Goal: Task Accomplishment & Management: Complete application form

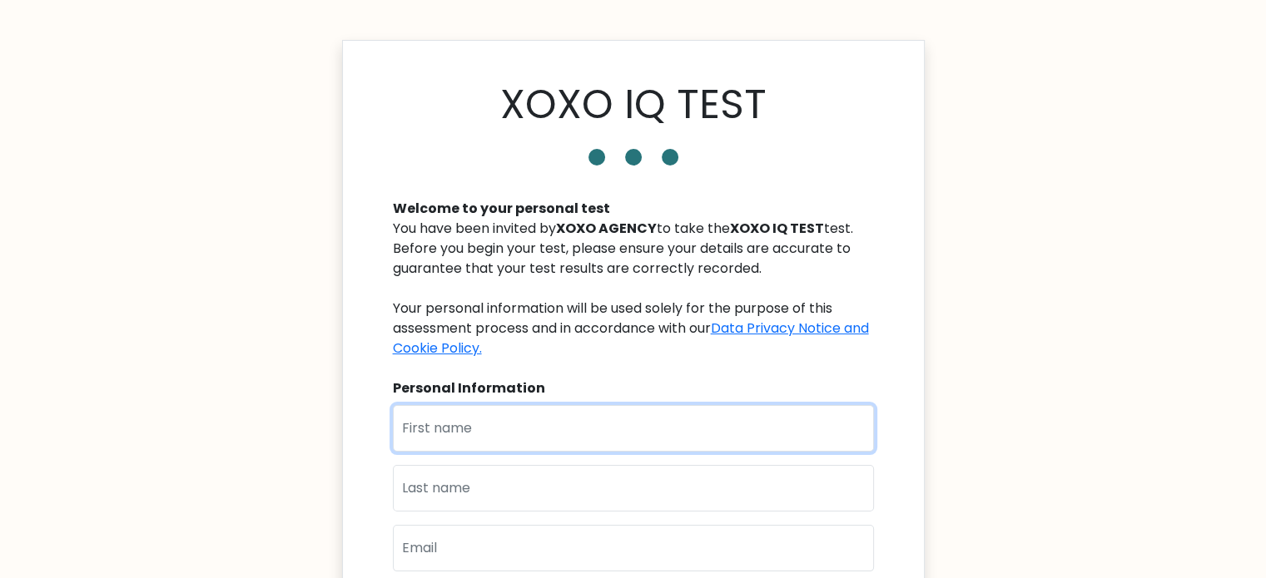
drag, startPoint x: 522, startPoint y: 430, endPoint x: 526, endPoint y: 444, distance: 14.0
click at [522, 430] on input "text" at bounding box center [633, 428] width 481 height 47
type input "Vincent"
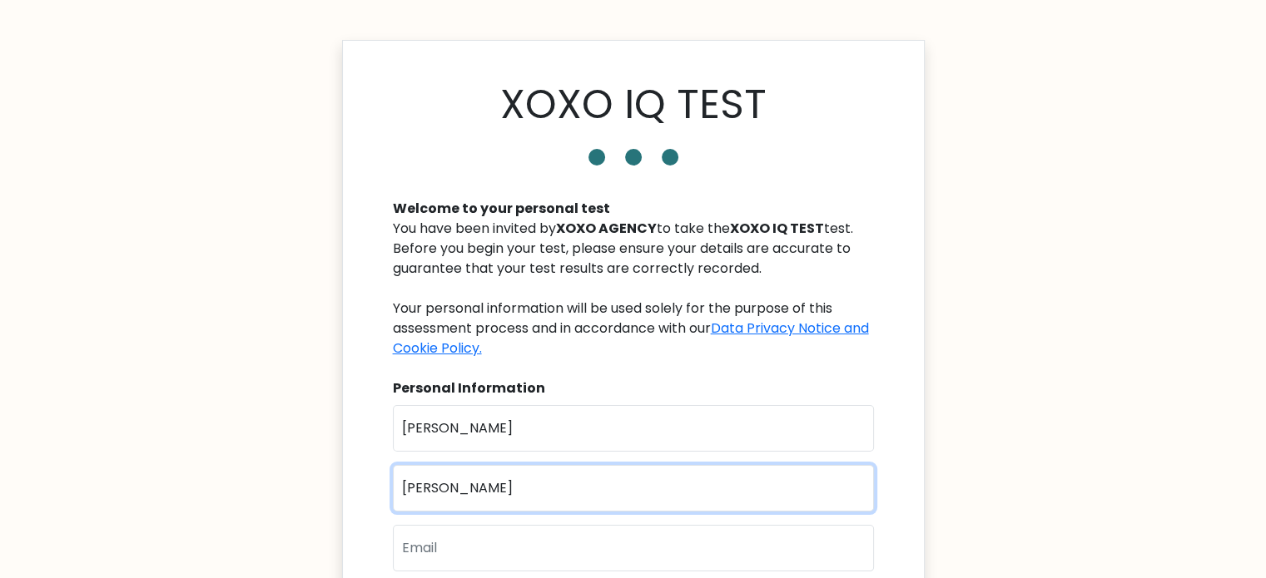
type input "Villafranca"
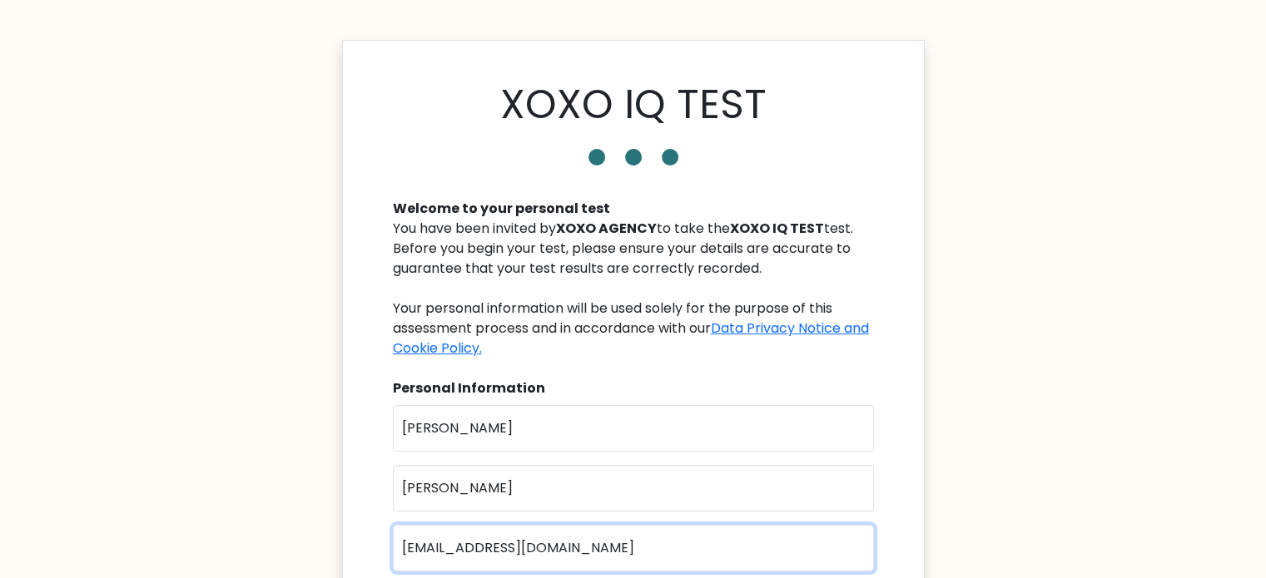
type input "sec.vvillafranca.pque@gmail.com"
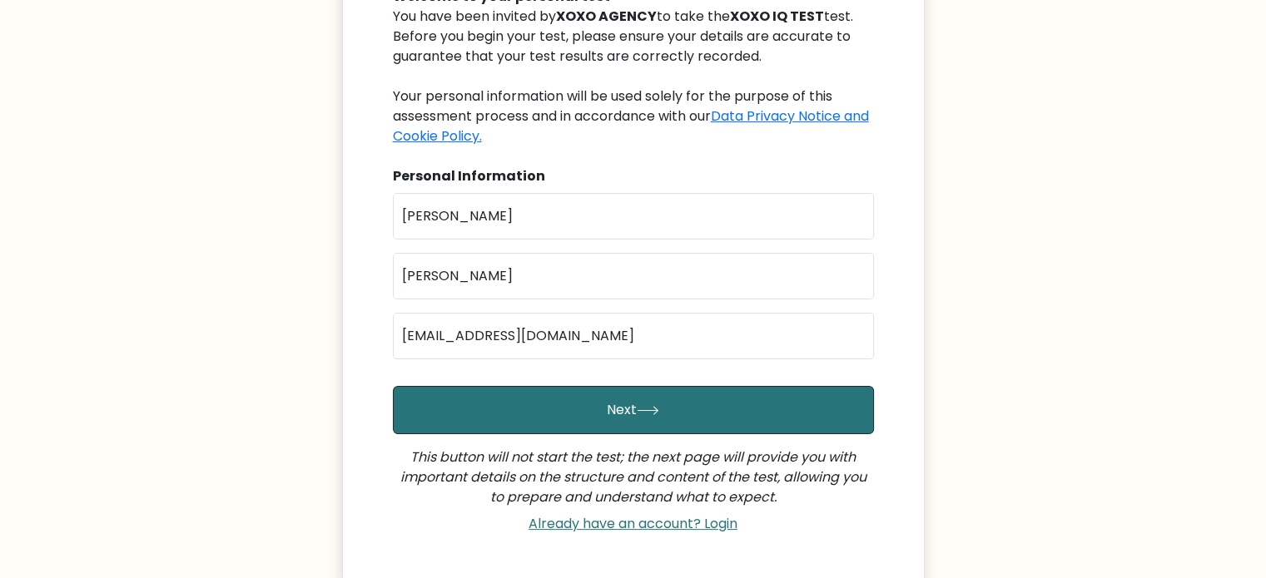
scroll to position [333, 0]
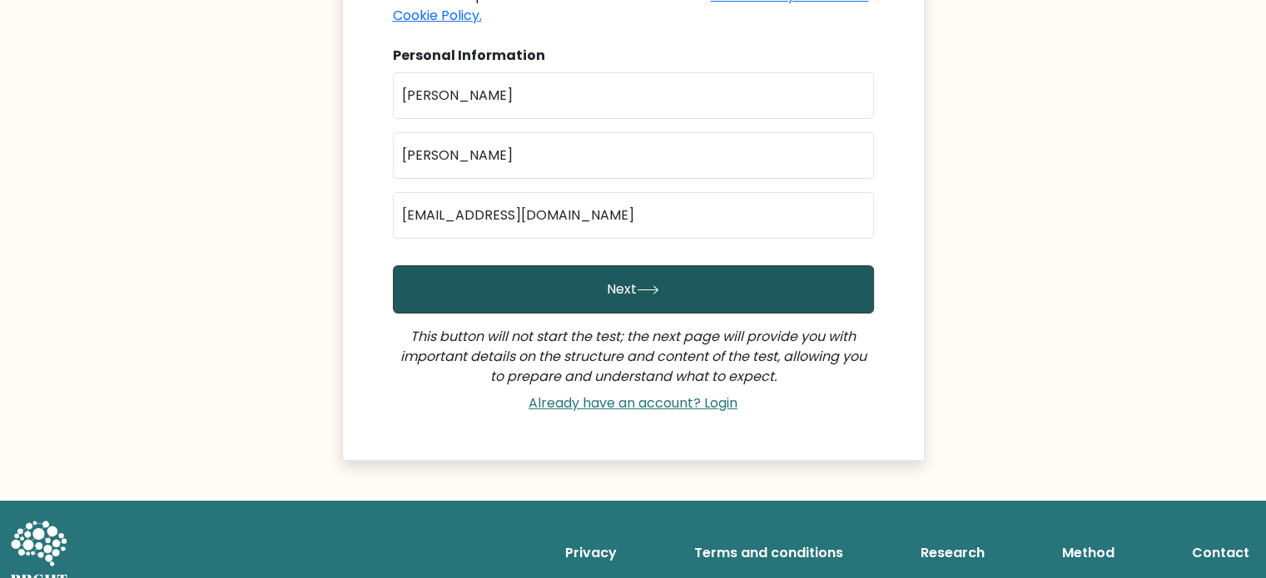
click at [614, 289] on button "Next" at bounding box center [633, 290] width 481 height 48
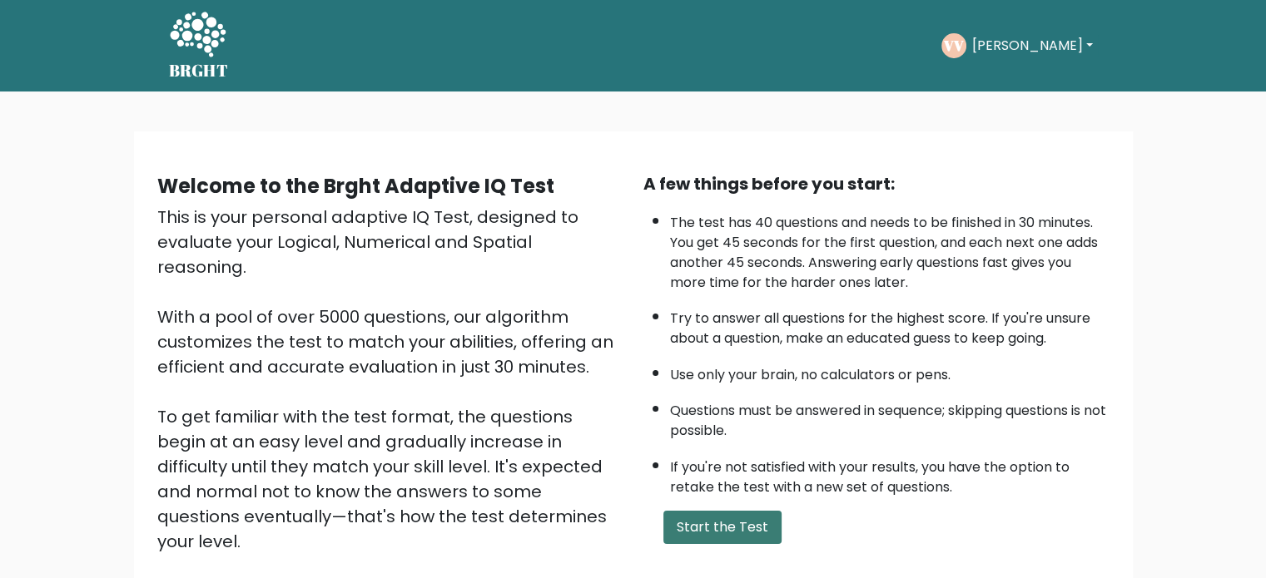
click at [716, 515] on button "Start the Test" at bounding box center [722, 527] width 118 height 33
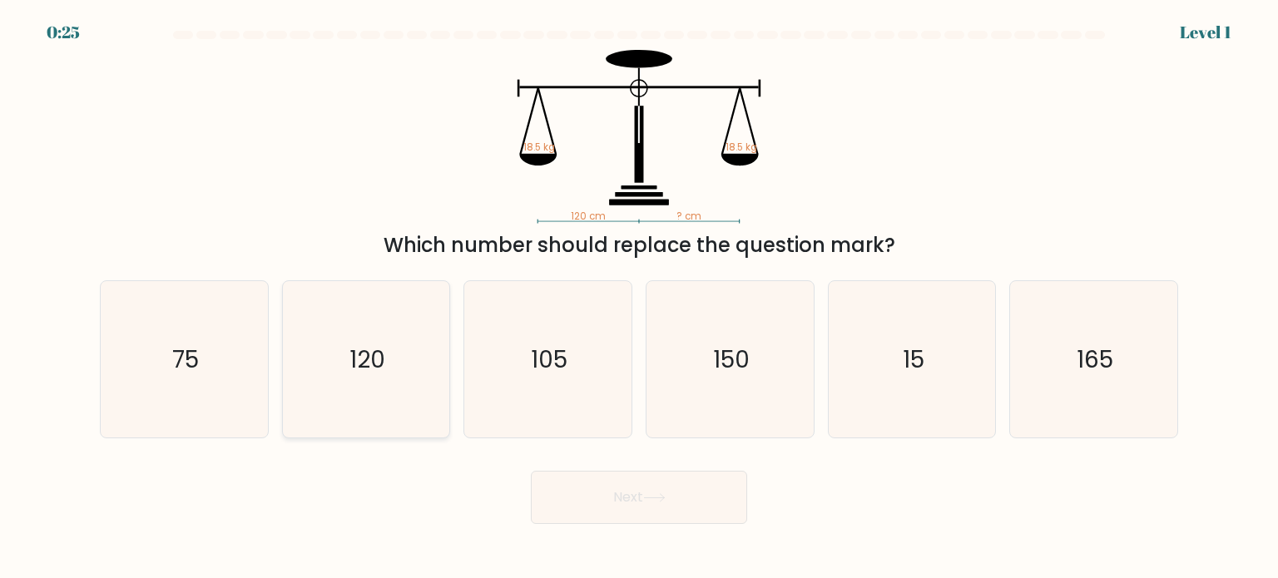
click at [434, 345] on icon "120" at bounding box center [366, 359] width 156 height 156
click at [639, 298] on input "b. 120" at bounding box center [639, 294] width 1 height 8
radio input "true"
click at [649, 503] on button "Next" at bounding box center [639, 497] width 216 height 53
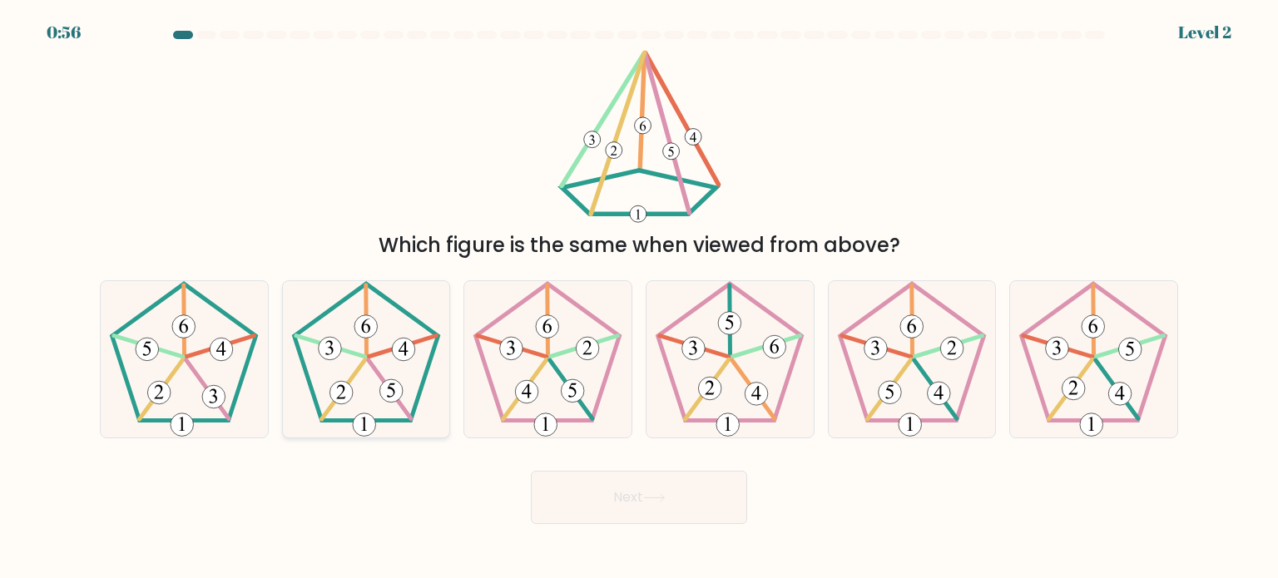
click at [345, 392] on 149 at bounding box center [341, 392] width 23 height 23
click at [639, 298] on input "b." at bounding box center [639, 294] width 1 height 8
radio input "true"
click at [703, 507] on button "Next" at bounding box center [639, 497] width 216 height 53
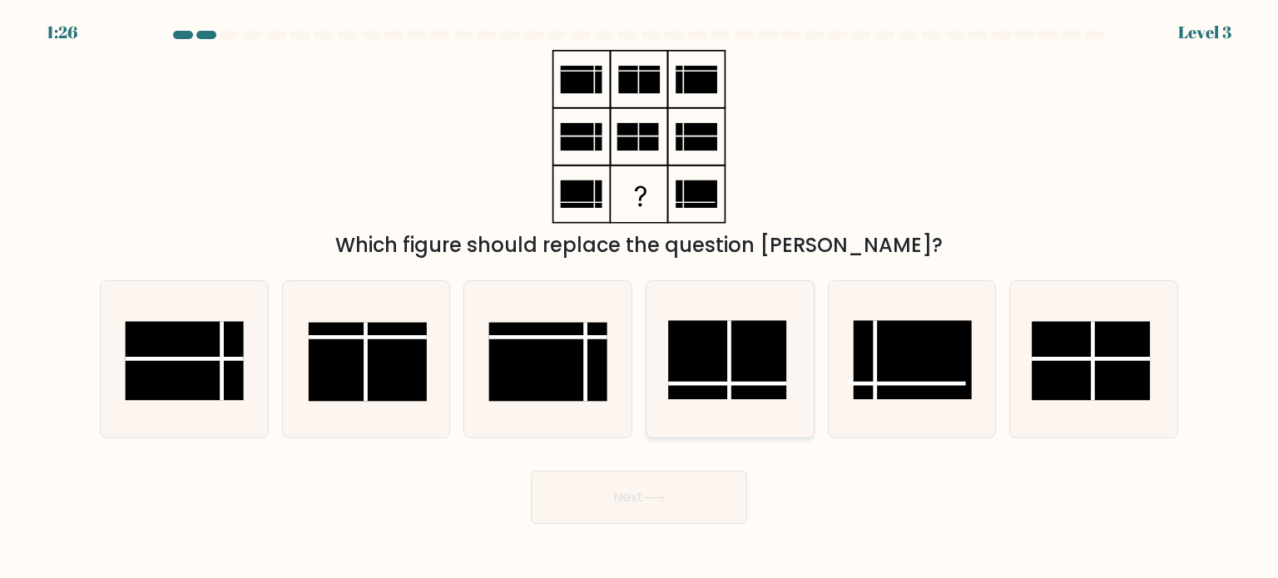
click at [753, 352] on rect at bounding box center [727, 359] width 118 height 79
click at [640, 298] on input "d." at bounding box center [639, 294] width 1 height 8
radio input "true"
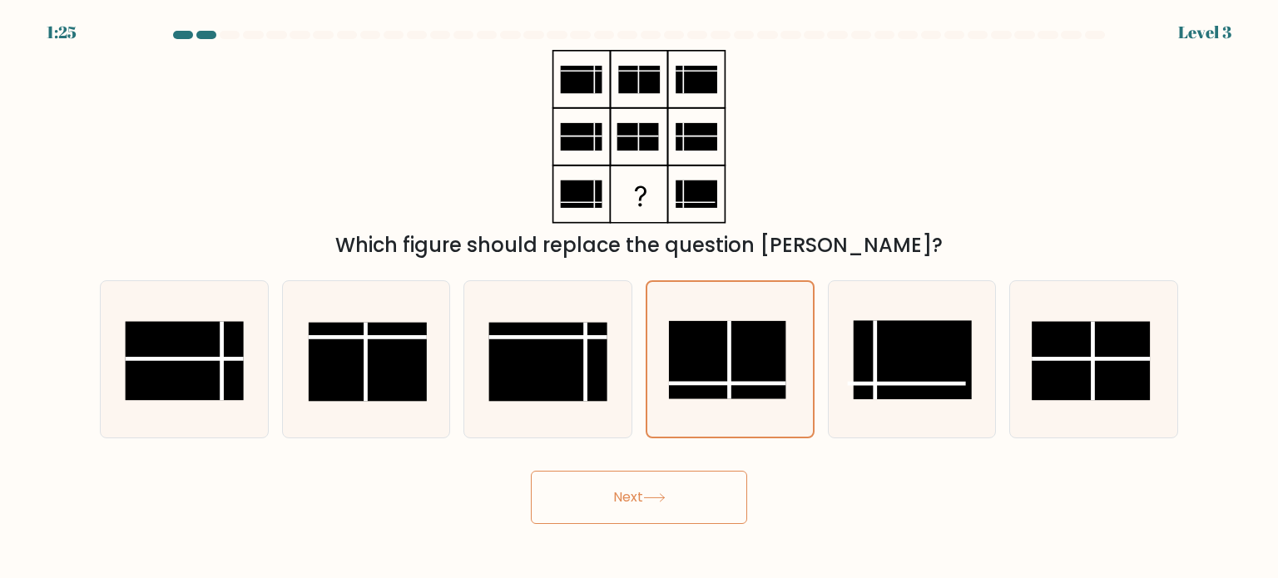
click at [707, 494] on button "Next" at bounding box center [639, 497] width 216 height 53
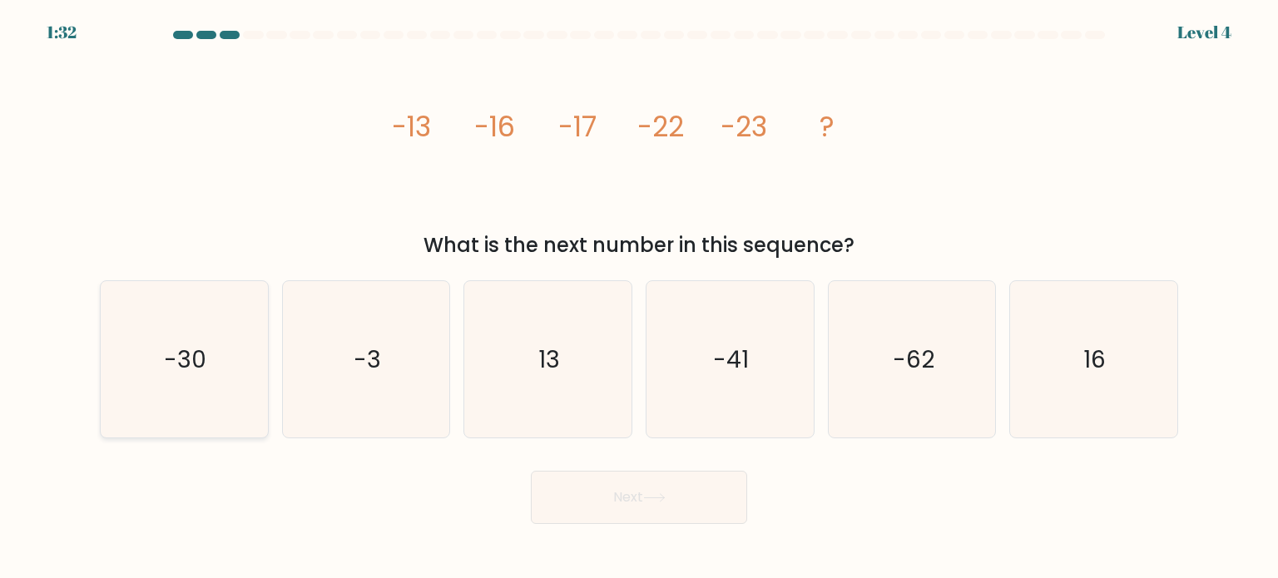
click at [220, 369] on icon "-30" at bounding box center [184, 359] width 156 height 156
click at [639, 298] on input "a. -30" at bounding box center [639, 294] width 1 height 8
radio input "true"
click at [640, 502] on button "Next" at bounding box center [639, 497] width 216 height 53
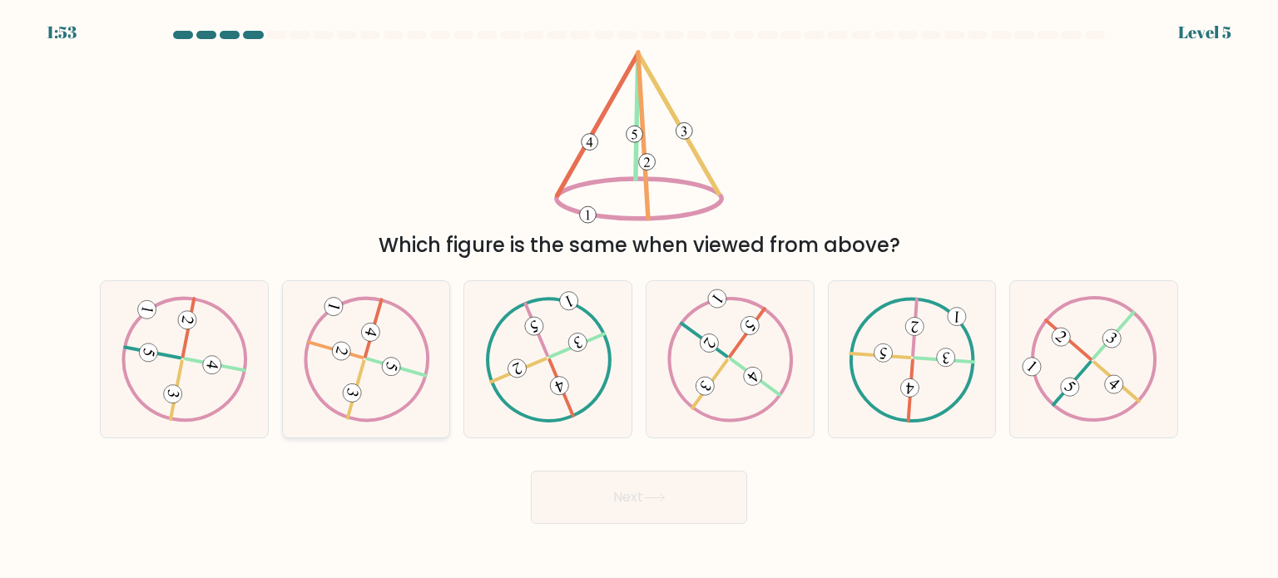
click at [365, 362] on 611 at bounding box center [356, 390] width 17 height 57
click at [639, 298] on input "b." at bounding box center [639, 294] width 1 height 8
radio input "true"
click at [568, 365] on icon at bounding box center [548, 359] width 127 height 126
click at [639, 298] on input "c." at bounding box center [639, 294] width 1 height 8
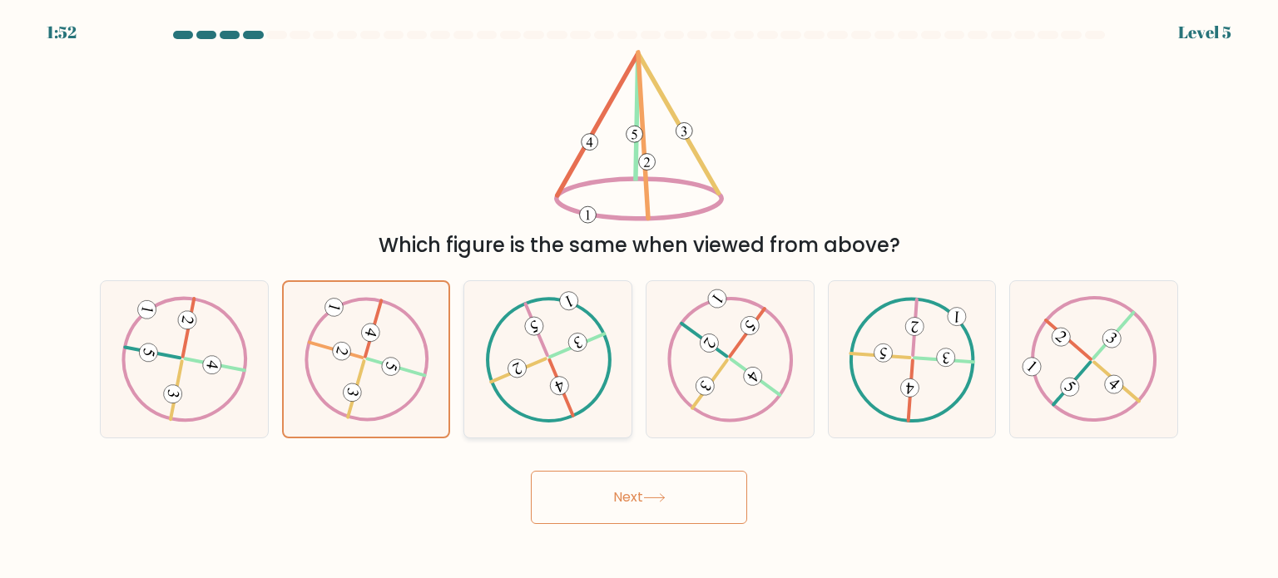
radio input "true"
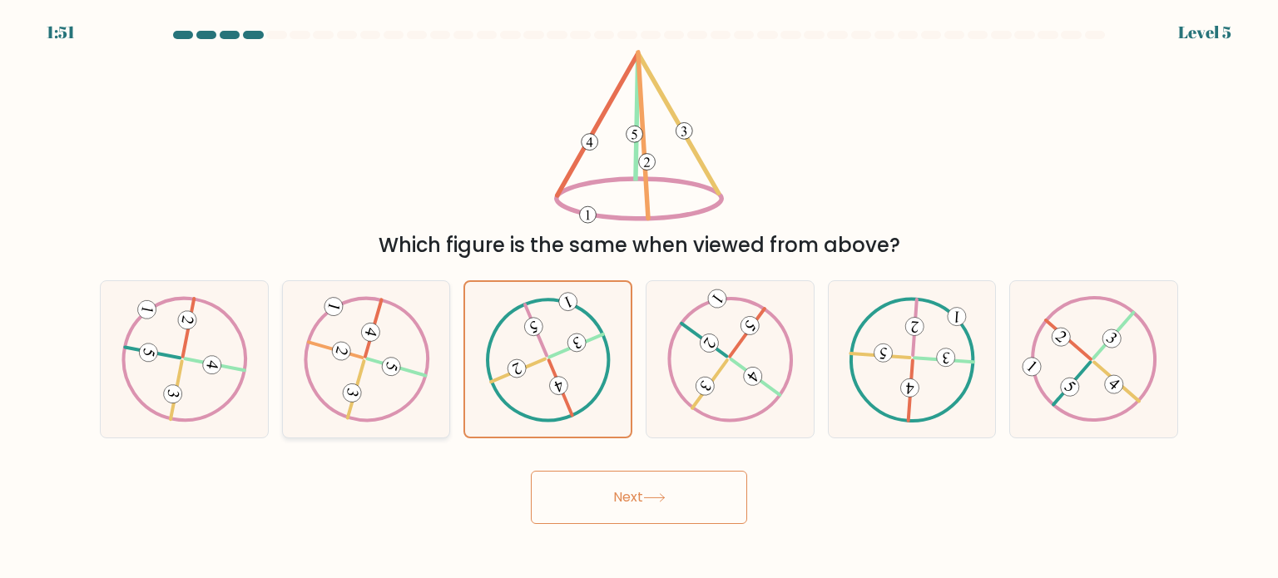
click at [414, 339] on icon at bounding box center [366, 359] width 127 height 126
click at [639, 298] on input "b." at bounding box center [639, 294] width 1 height 8
radio input "true"
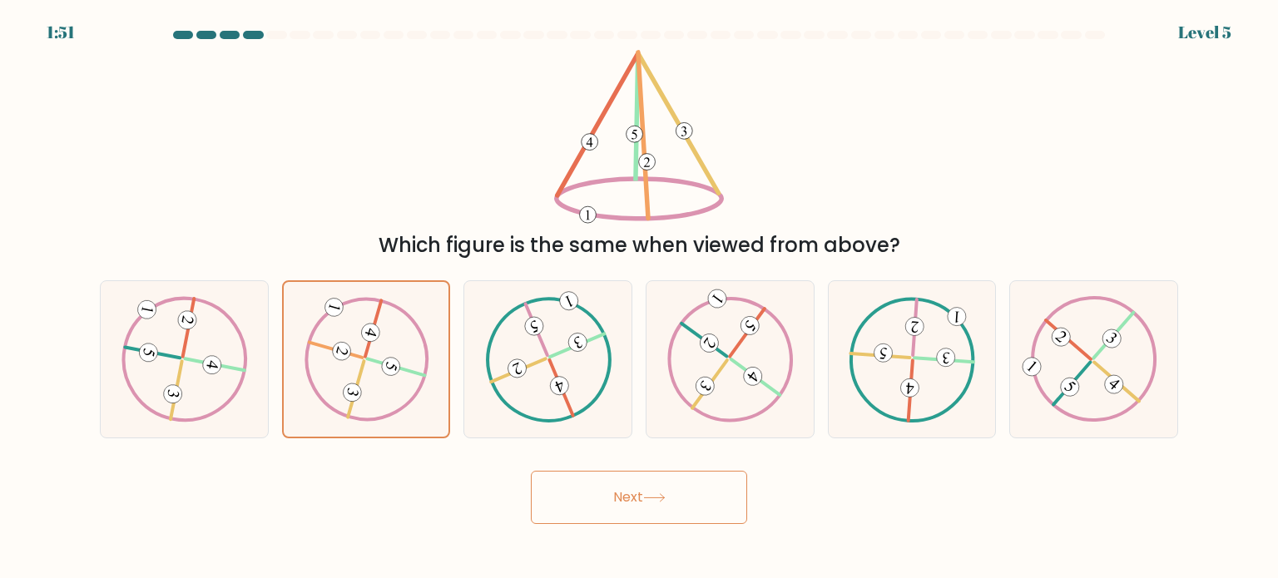
click at [623, 480] on button "Next" at bounding box center [639, 497] width 216 height 53
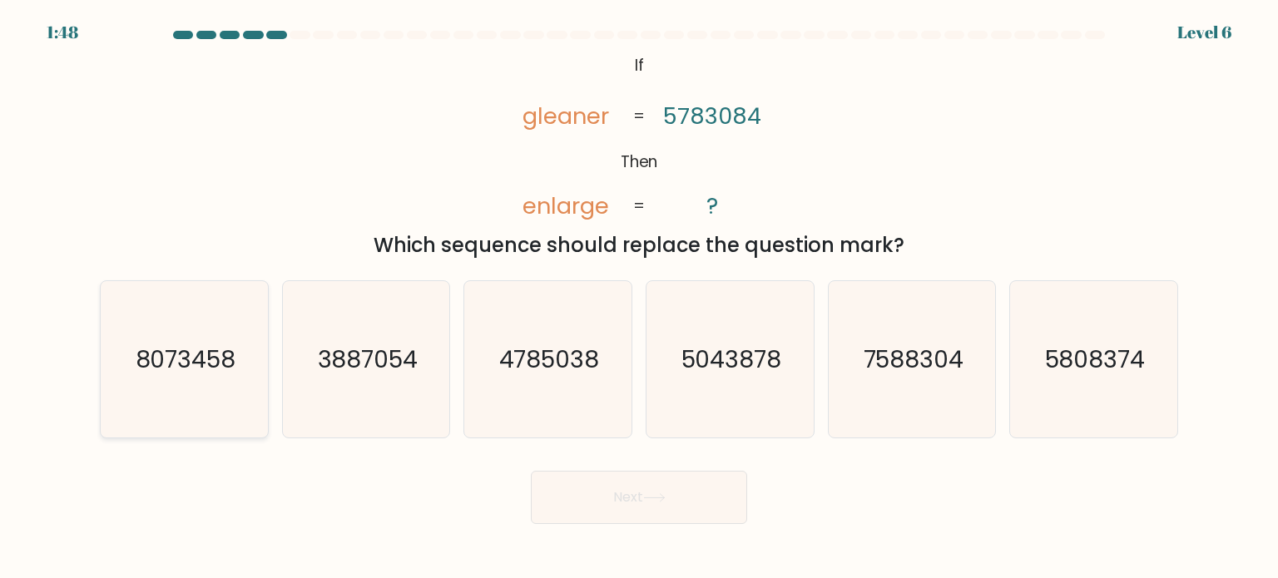
click at [196, 359] on text "8073458" at bounding box center [186, 358] width 101 height 33
click at [639, 298] on input "a. 8073458" at bounding box center [639, 294] width 1 height 8
radio input "true"
click at [578, 513] on button "Next" at bounding box center [639, 497] width 216 height 53
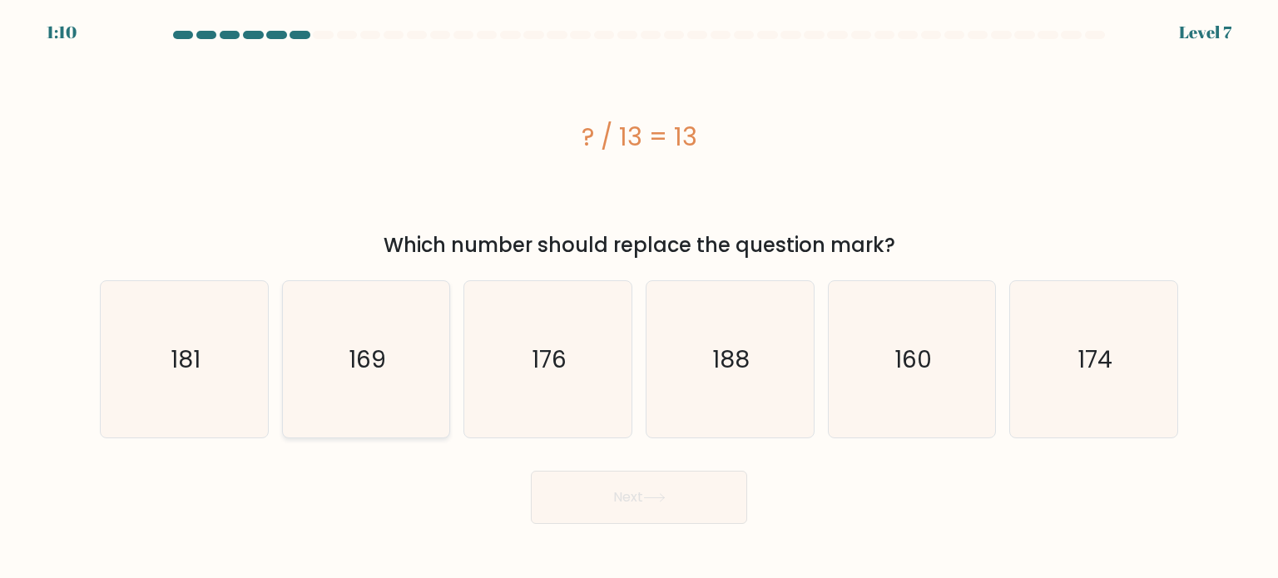
click at [376, 330] on icon "169" at bounding box center [366, 359] width 156 height 156
click at [639, 298] on input "b. 169" at bounding box center [639, 294] width 1 height 8
radio input "true"
click at [706, 490] on button "Next" at bounding box center [639, 497] width 216 height 53
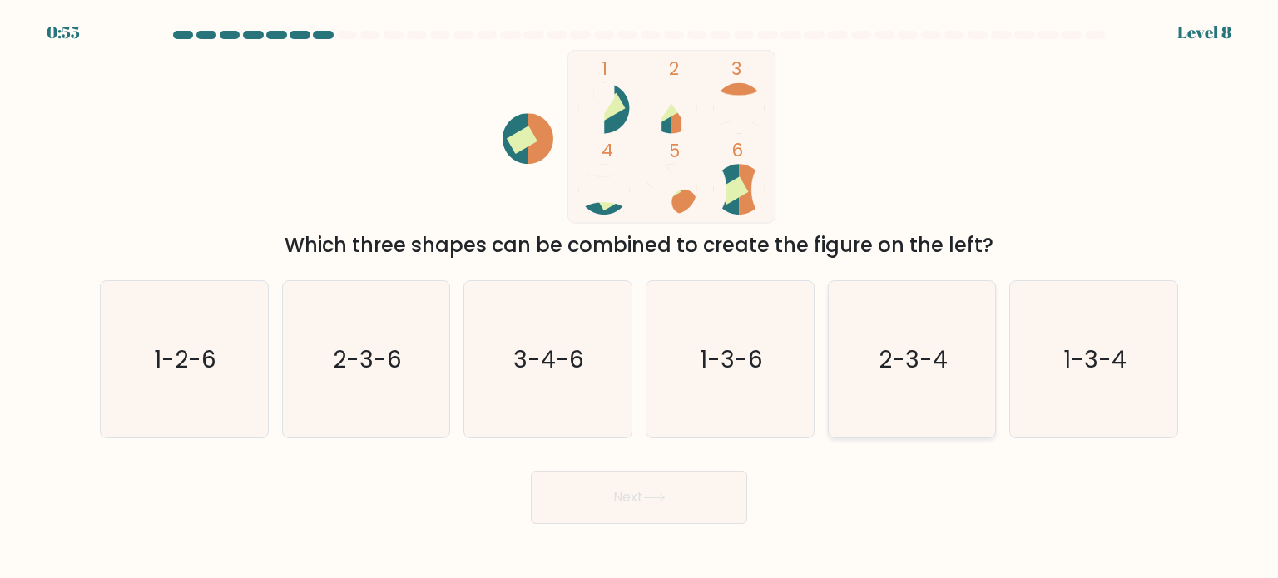
click at [952, 351] on icon "2-3-4" at bounding box center [912, 359] width 156 height 156
click at [640, 298] on input "e. 2-3-4" at bounding box center [639, 294] width 1 height 8
radio input "true"
click at [676, 491] on button "Next" at bounding box center [639, 497] width 216 height 53
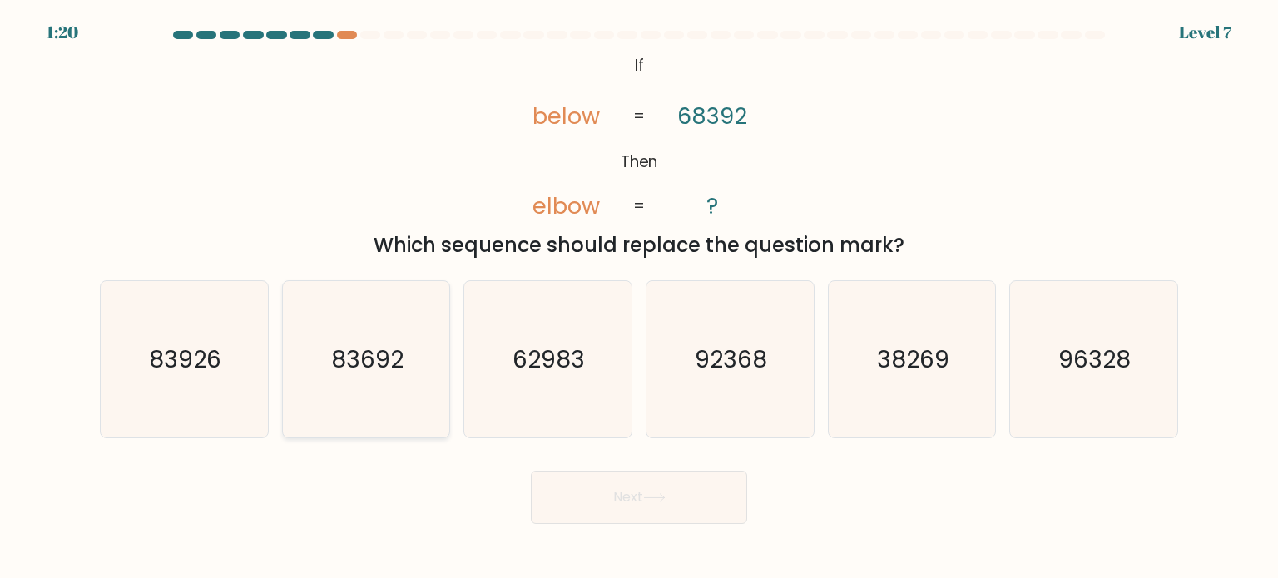
click at [375, 357] on text "83692" at bounding box center [367, 358] width 72 height 33
click at [639, 298] on input "b. 83692" at bounding box center [639, 294] width 1 height 8
radio input "true"
click at [606, 505] on button "Next" at bounding box center [639, 497] width 216 height 53
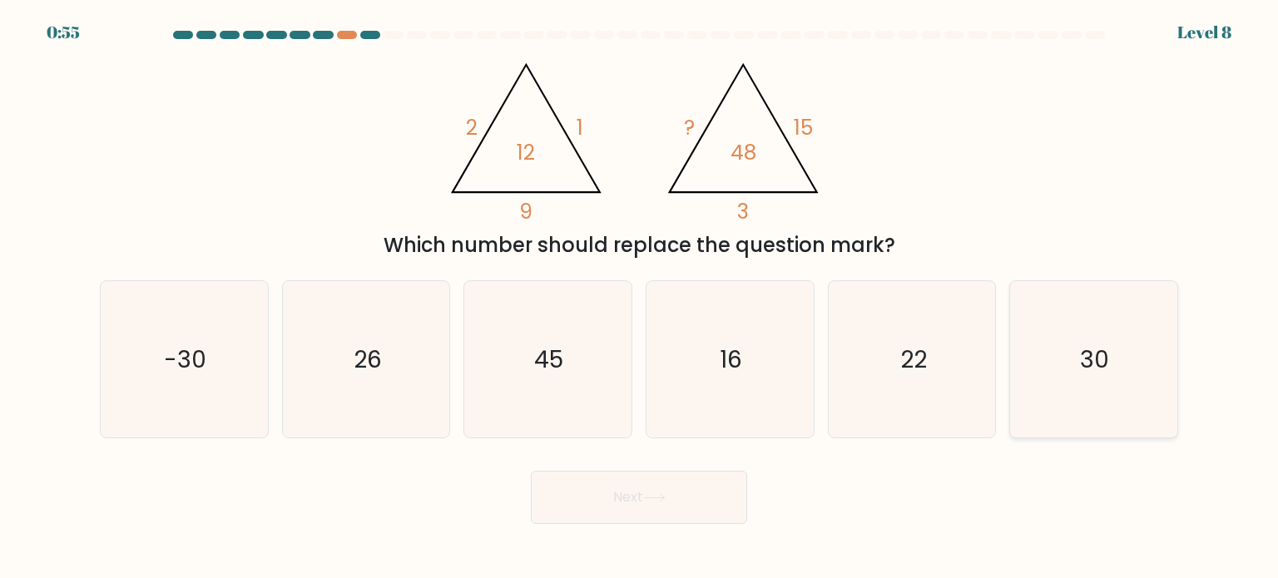
click at [1109, 342] on text "30" at bounding box center [1095, 358] width 29 height 33
click at [640, 298] on input "f. 30" at bounding box center [639, 294] width 1 height 8
radio input "true"
click at [691, 495] on button "Next" at bounding box center [639, 497] width 216 height 53
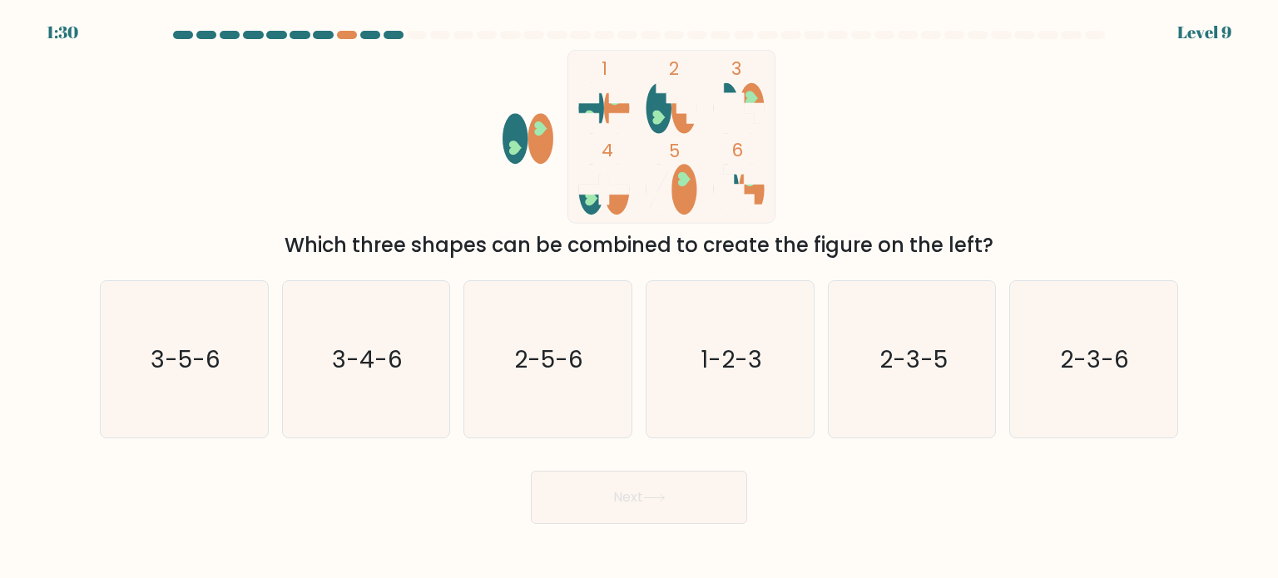
click at [626, 458] on form at bounding box center [639, 278] width 1278 height 494
click at [671, 345] on icon "1-2-3" at bounding box center [730, 359] width 156 height 156
click at [640, 298] on input "d. 1-2-3" at bounding box center [639, 294] width 1 height 8
radio input "true"
click at [732, 488] on button "Next" at bounding box center [639, 497] width 216 height 53
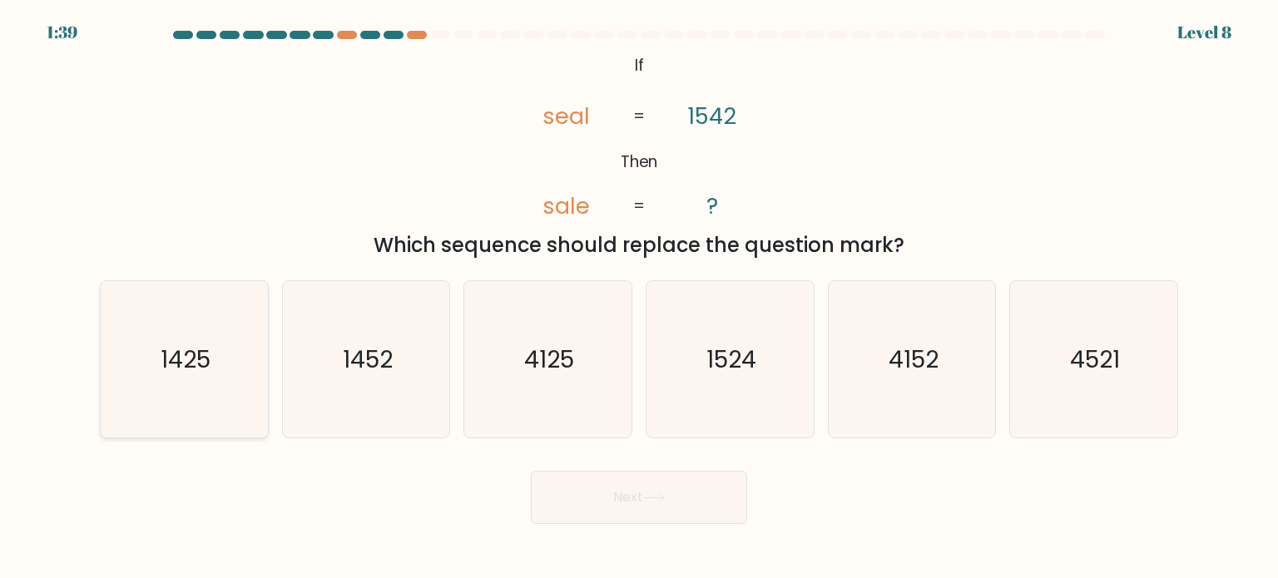
click at [189, 362] on text "1425" at bounding box center [186, 358] width 50 height 33
click at [639, 298] on input "a. 1425" at bounding box center [639, 294] width 1 height 8
radio input "true"
click at [624, 504] on button "Next" at bounding box center [639, 497] width 216 height 53
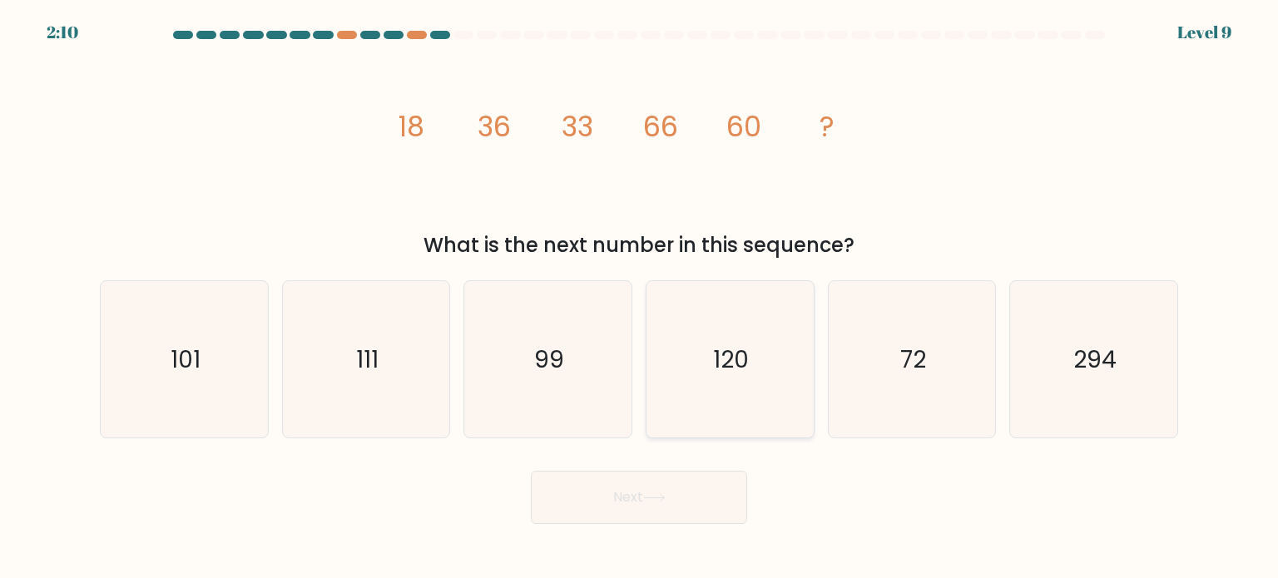
click at [712, 366] on icon "120" at bounding box center [730, 359] width 156 height 156
click at [640, 298] on input "d. 120" at bounding box center [639, 294] width 1 height 8
radio input "true"
click at [679, 514] on button "Next" at bounding box center [639, 497] width 216 height 53
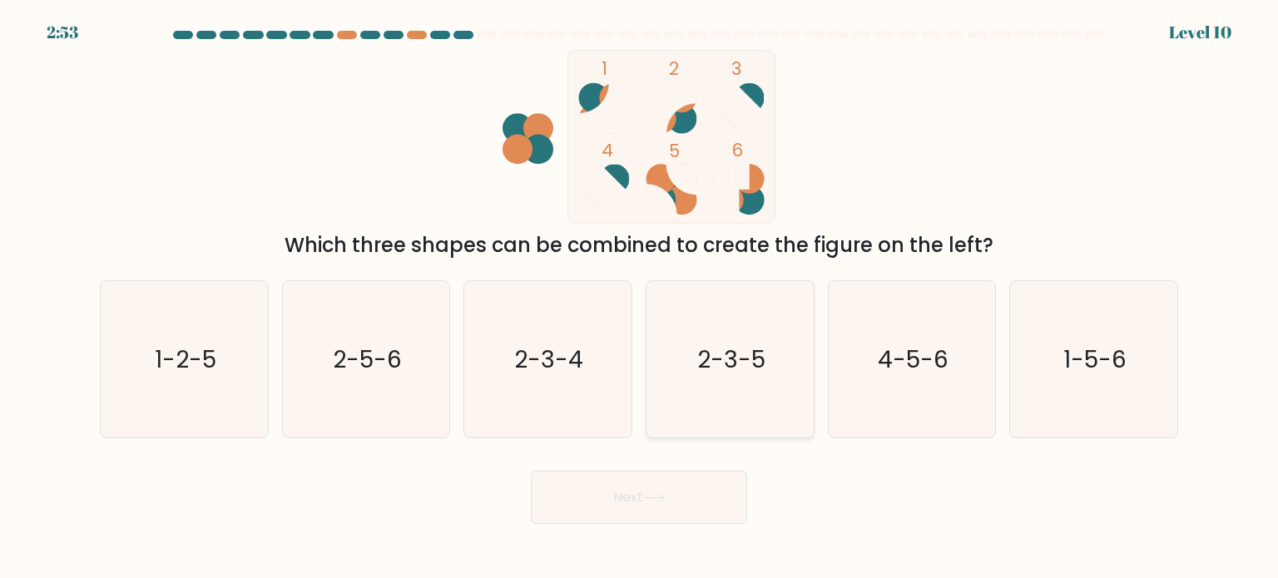
click at [703, 368] on text "2-3-5" at bounding box center [731, 358] width 68 height 33
click at [640, 298] on input "d. 2-3-5" at bounding box center [639, 294] width 1 height 8
radio input "true"
click at [666, 494] on icon at bounding box center [654, 498] width 22 height 9
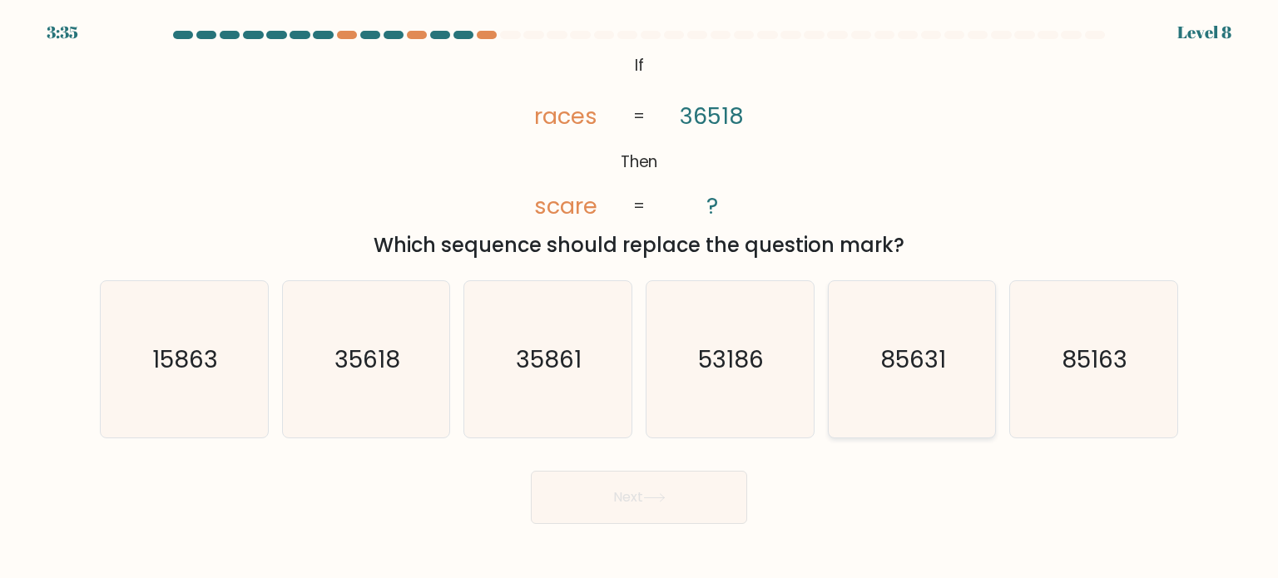
click at [931, 378] on icon "85631" at bounding box center [912, 359] width 156 height 156
click at [640, 298] on input "e. 85631" at bounding box center [639, 294] width 1 height 8
radio input "true"
click at [643, 499] on button "Next" at bounding box center [639, 497] width 216 height 53
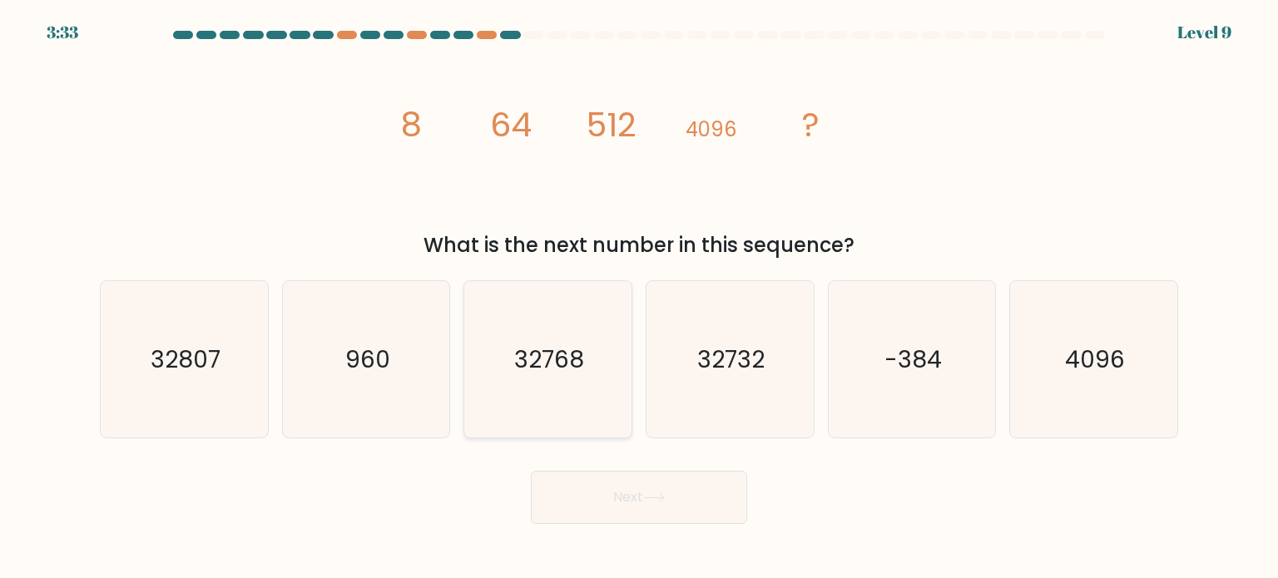
click at [585, 330] on icon "32768" at bounding box center [547, 359] width 156 height 156
click at [639, 298] on input "c. 32768" at bounding box center [639, 294] width 1 height 8
radio input "true"
click at [656, 504] on button "Next" at bounding box center [639, 497] width 216 height 53
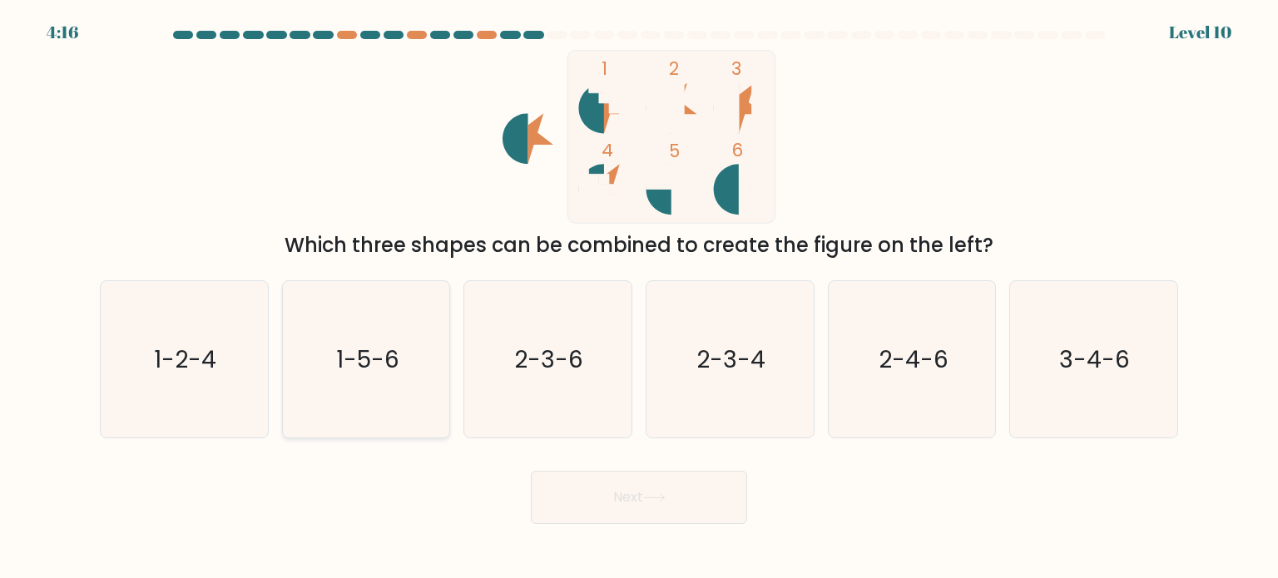
click at [405, 362] on icon "1-5-6" at bounding box center [366, 359] width 156 height 156
click at [639, 298] on input "b. 1-5-6" at bounding box center [639, 294] width 1 height 8
radio input "true"
click at [626, 505] on button "Next" at bounding box center [639, 497] width 216 height 53
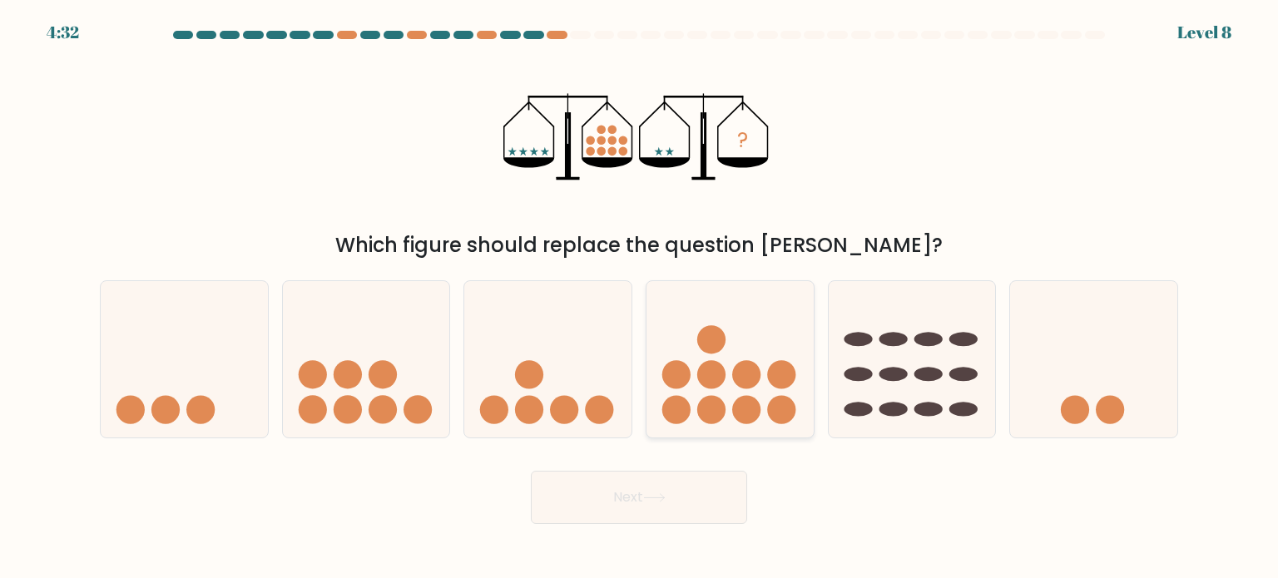
click at [727, 385] on icon at bounding box center [730, 359] width 167 height 138
click at [640, 298] on input "d." at bounding box center [639, 294] width 1 height 8
radio input "true"
click at [656, 485] on button "Next" at bounding box center [639, 497] width 216 height 53
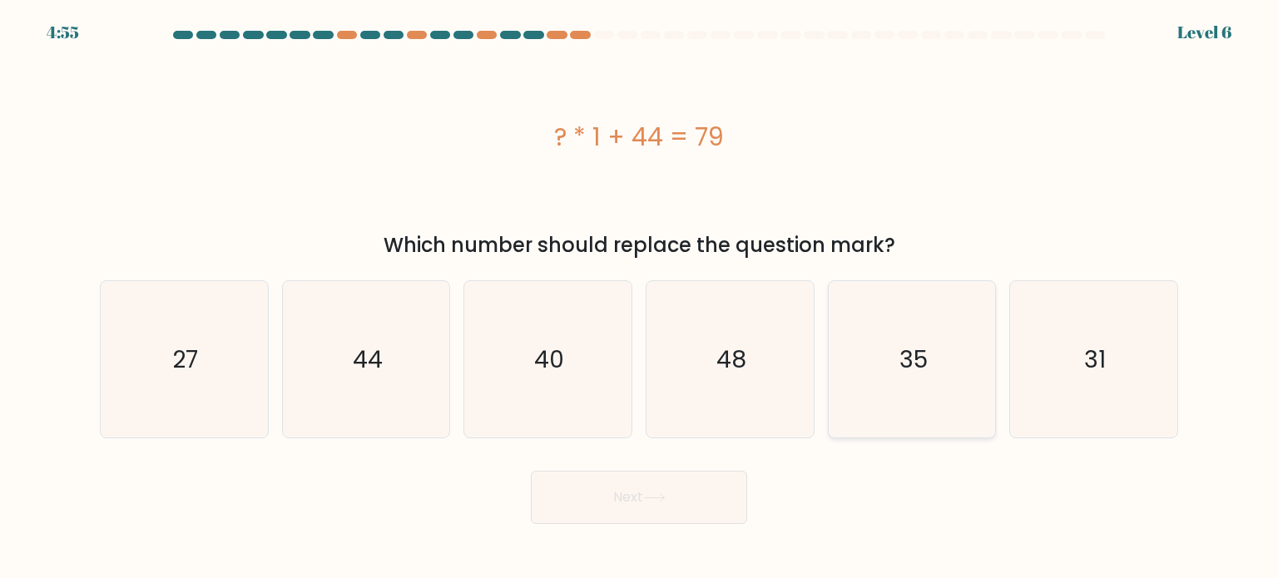
click at [922, 381] on icon "35" at bounding box center [912, 359] width 156 height 156
click at [640, 298] on input "e. 35" at bounding box center [639, 294] width 1 height 8
radio input "true"
click at [726, 495] on button "Next" at bounding box center [639, 497] width 216 height 53
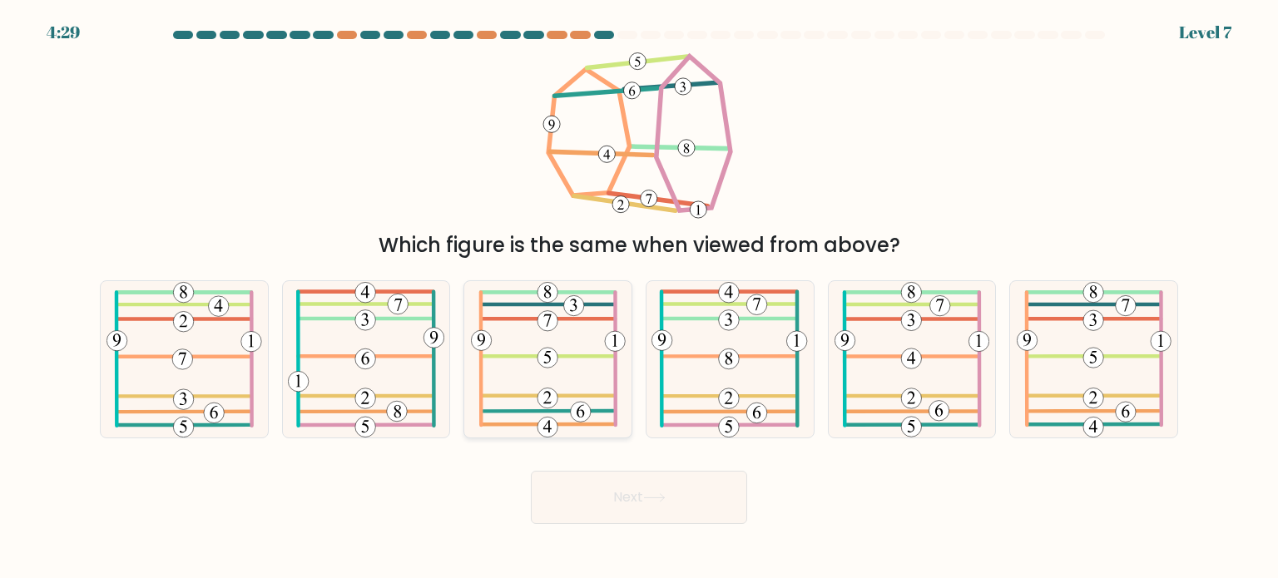
drag, startPoint x: 555, startPoint y: 360, endPoint x: 579, endPoint y: 395, distance: 43.2
click at [558, 361] on icon at bounding box center [548, 359] width 155 height 156
click at [639, 298] on input "c." at bounding box center [639, 294] width 1 height 8
radio input "true"
click at [612, 485] on button "Next" at bounding box center [639, 497] width 216 height 53
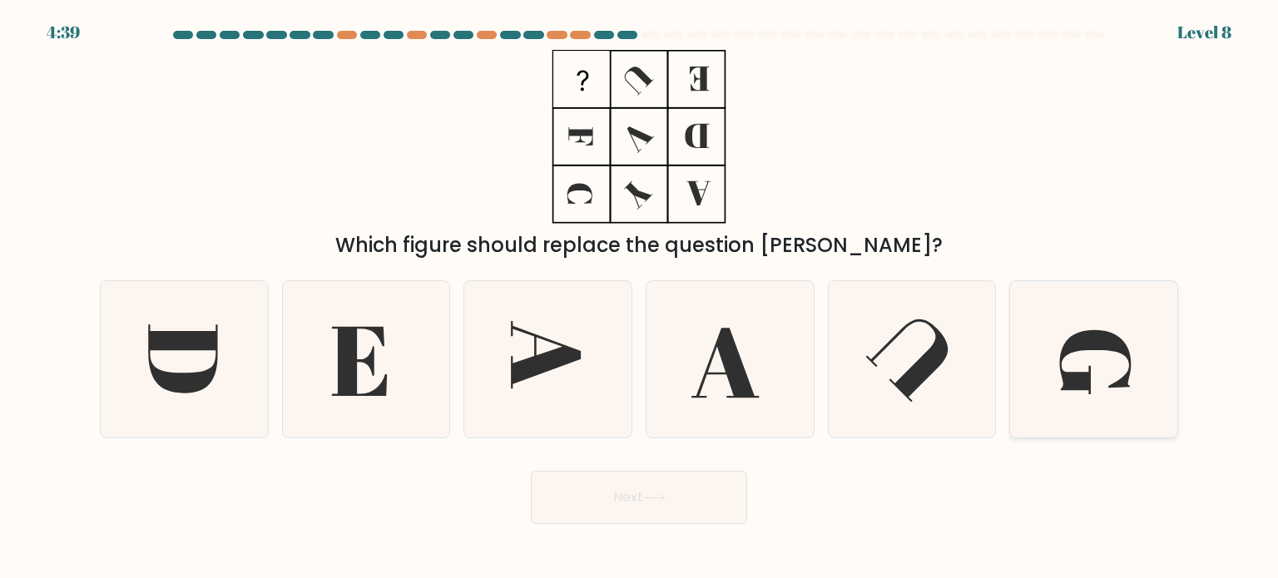
click at [1054, 360] on icon at bounding box center [1093, 359] width 156 height 156
click at [640, 298] on input "f." at bounding box center [639, 294] width 1 height 8
radio input "true"
click at [606, 513] on button "Next" at bounding box center [639, 497] width 216 height 53
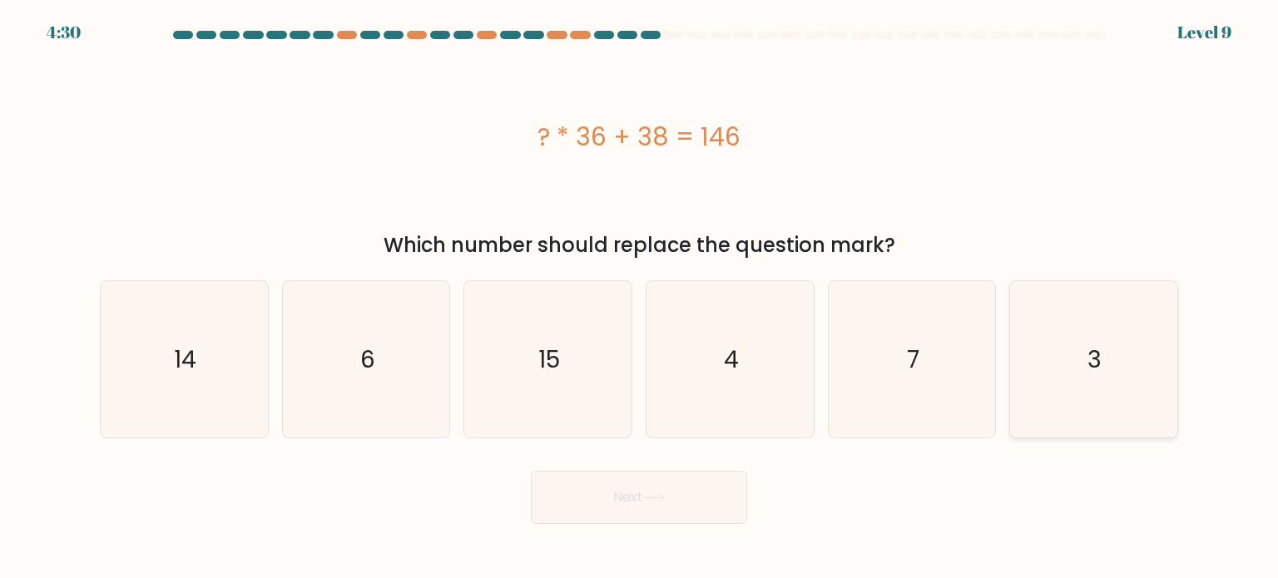
click at [1116, 359] on icon "3" at bounding box center [1093, 359] width 156 height 156
click at [640, 298] on input "f. 3" at bounding box center [639, 294] width 1 height 8
radio input "true"
click at [679, 489] on button "Next" at bounding box center [639, 497] width 216 height 53
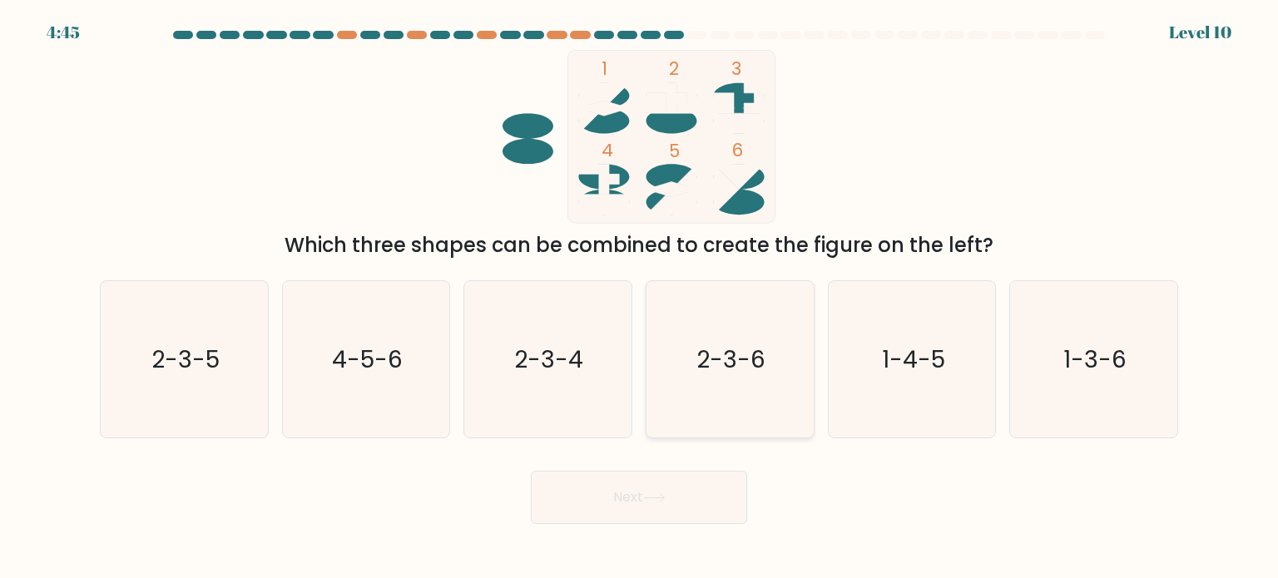
click at [782, 343] on icon "2-3-6" at bounding box center [730, 359] width 156 height 156
click at [640, 298] on input "d. 2-3-6" at bounding box center [639, 294] width 1 height 8
radio input "true"
click at [643, 499] on button "Next" at bounding box center [639, 497] width 216 height 53
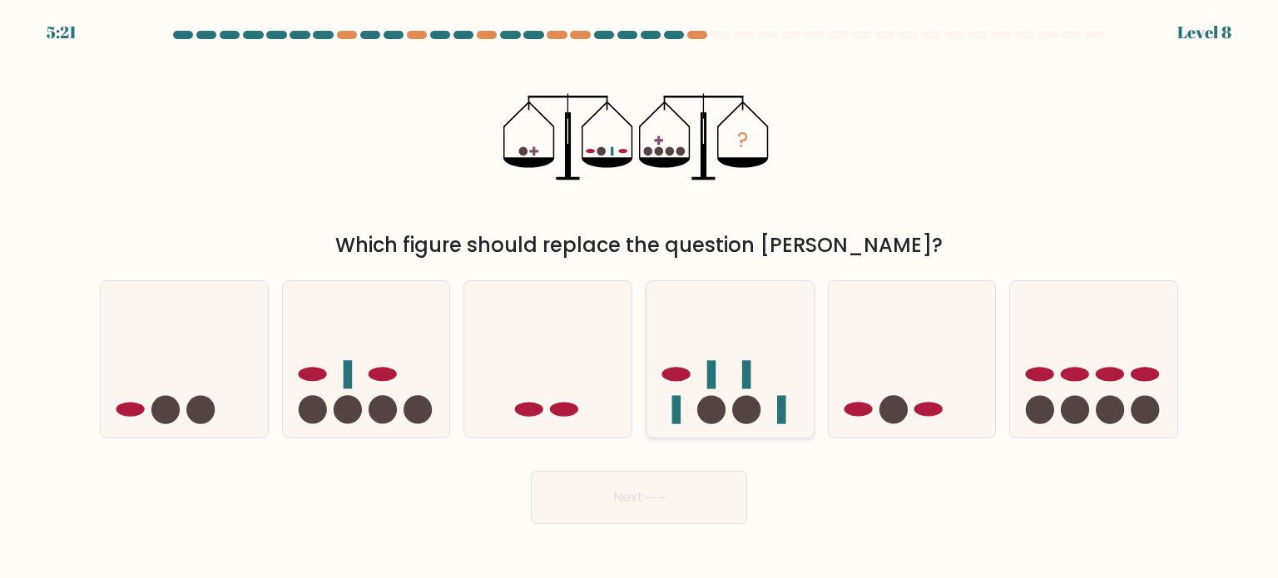
click at [773, 371] on icon at bounding box center [730, 359] width 167 height 138
click at [640, 298] on input "d." at bounding box center [639, 294] width 1 height 8
radio input "true"
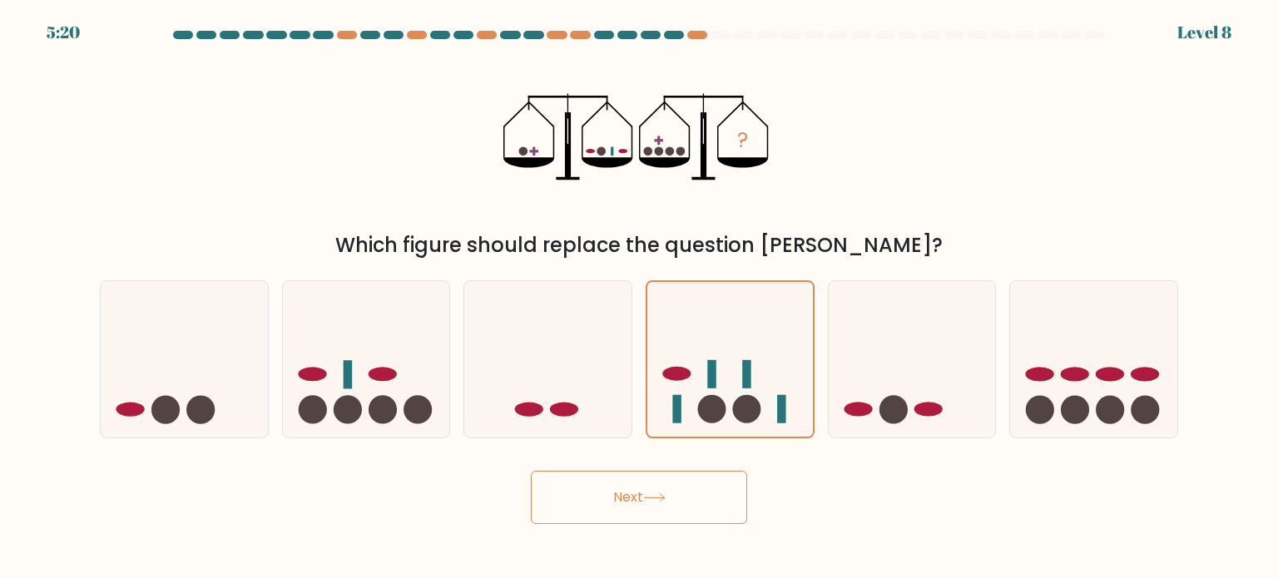
click at [658, 507] on button "Next" at bounding box center [639, 497] width 216 height 53
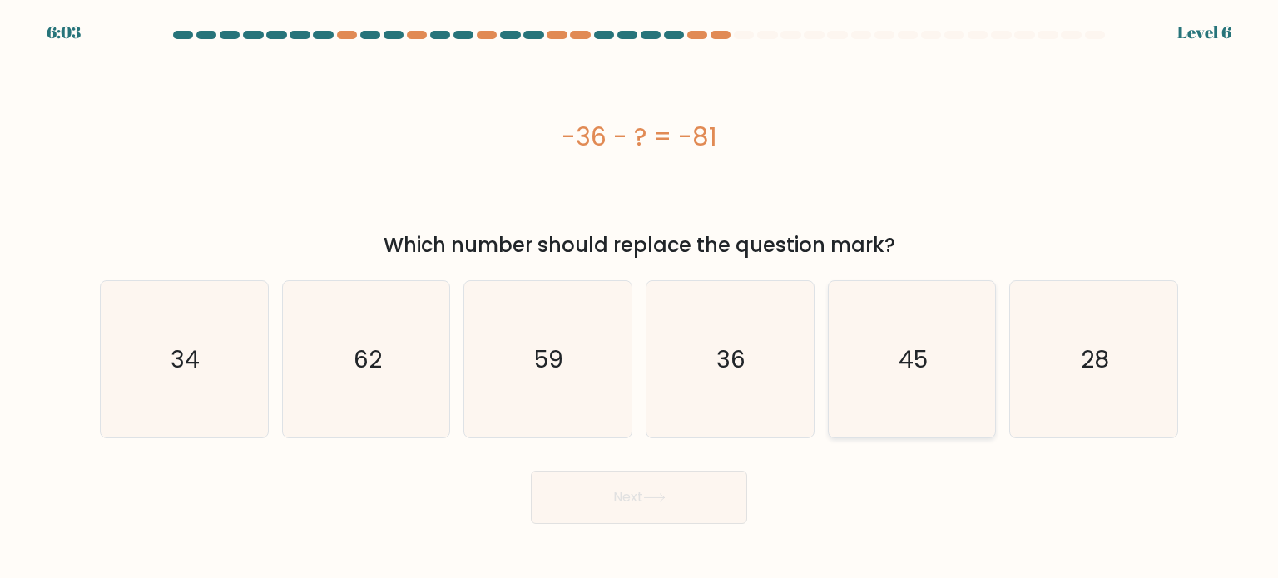
click at [866, 355] on icon "45" at bounding box center [912, 359] width 156 height 156
click at [640, 298] on input "e. 45" at bounding box center [639, 294] width 1 height 8
radio input "true"
click at [648, 490] on button "Next" at bounding box center [639, 497] width 216 height 53
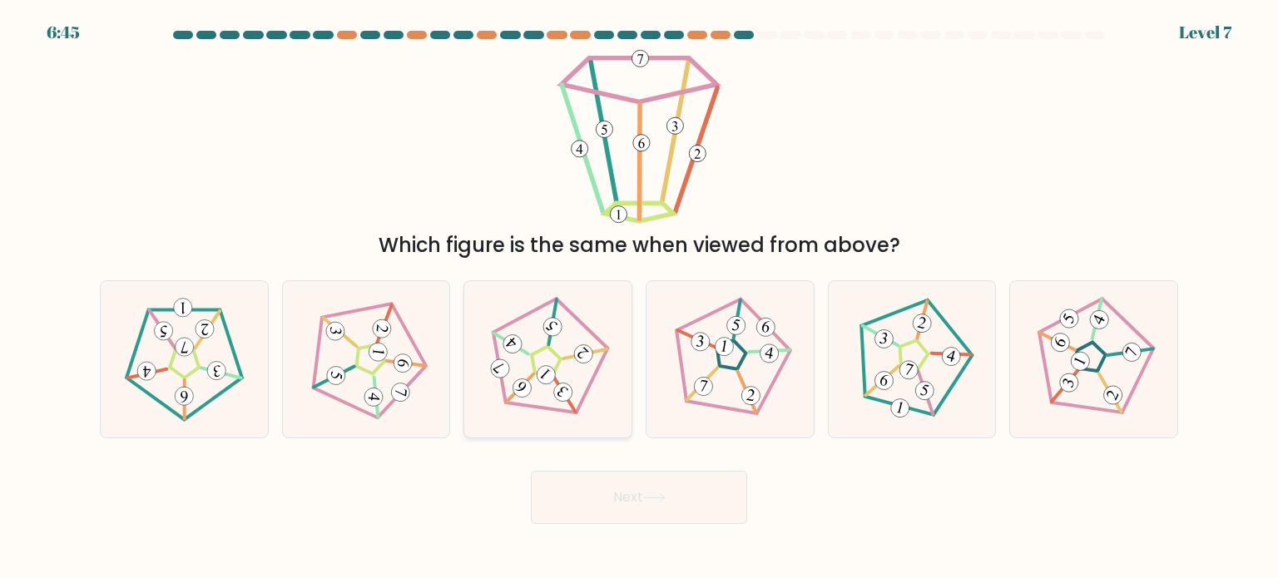
click at [499, 374] on 315 at bounding box center [501, 369] width 26 height 26
click at [639, 298] on input "c." at bounding box center [639, 294] width 1 height 8
radio input "true"
click at [594, 513] on button "Next" at bounding box center [639, 497] width 216 height 53
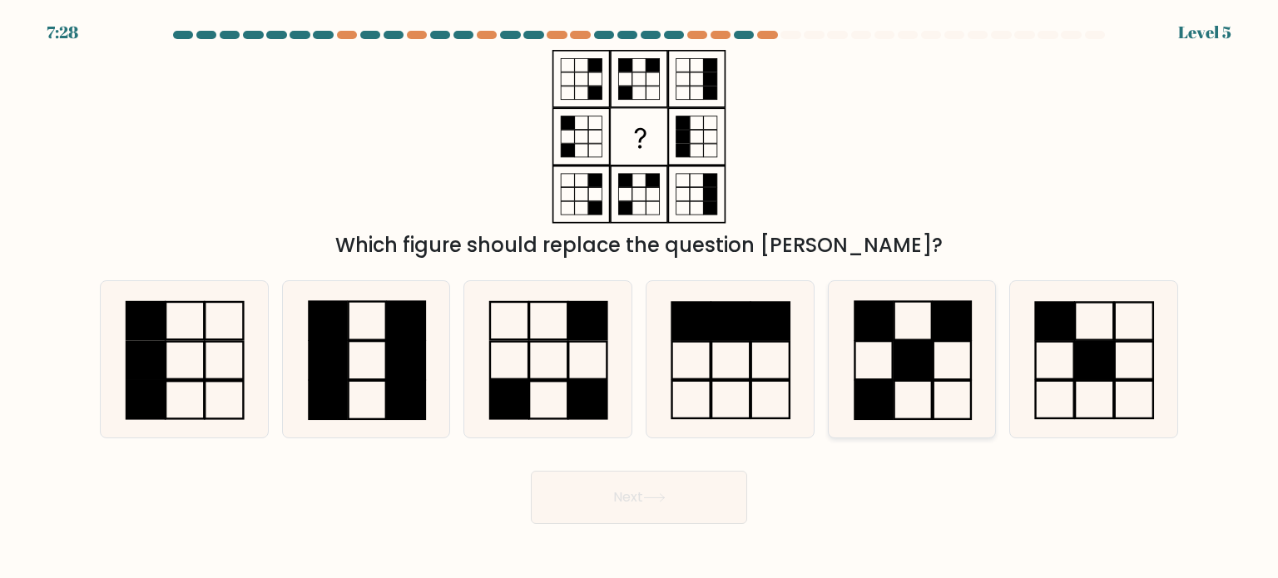
click at [883, 370] on icon at bounding box center [912, 359] width 156 height 156
click at [640, 298] on input "e." at bounding box center [639, 294] width 1 height 8
radio input "true"
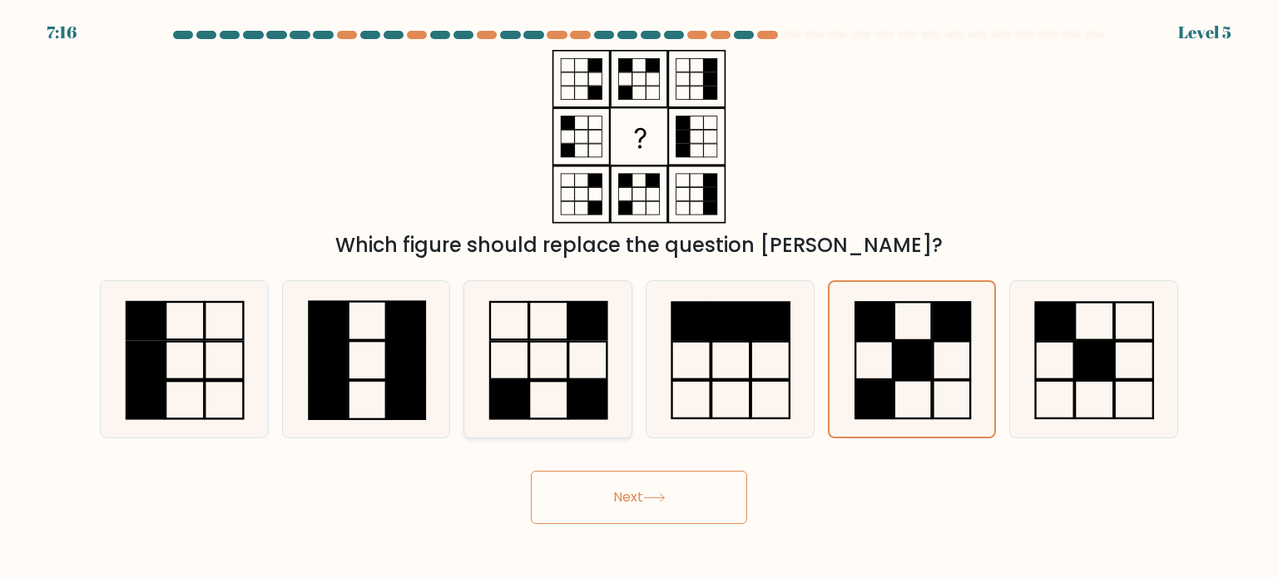
click at [588, 360] on icon at bounding box center [547, 359] width 156 height 156
click at [639, 298] on input "c." at bounding box center [639, 294] width 1 height 8
radio input "true"
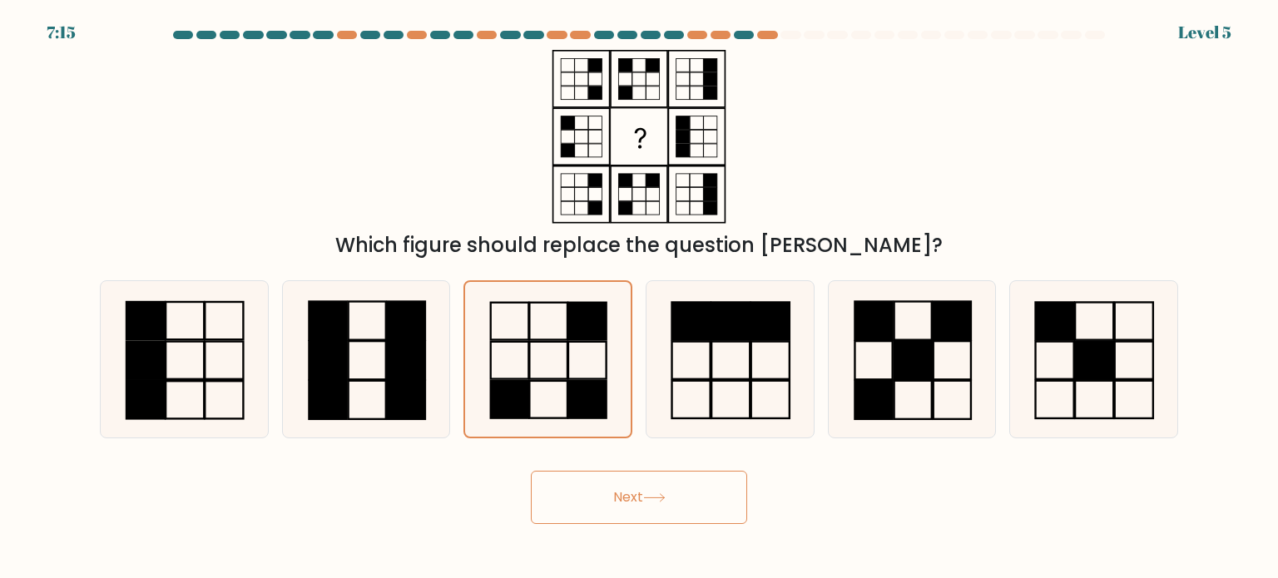
click at [618, 501] on button "Next" at bounding box center [639, 497] width 216 height 53
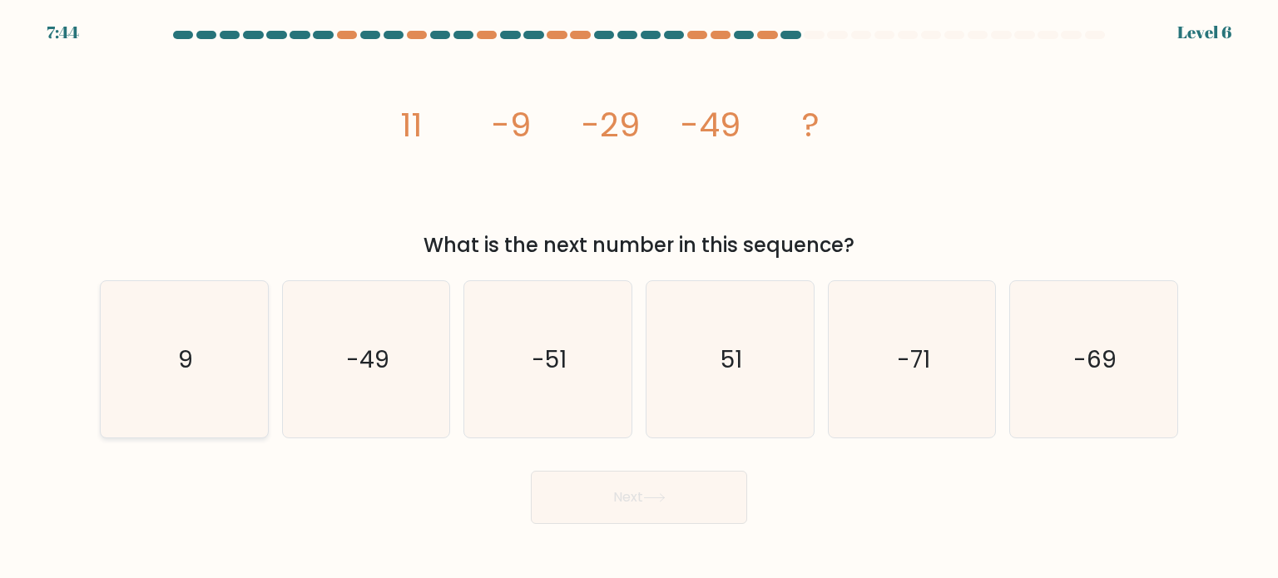
click at [180, 355] on text "9" at bounding box center [185, 358] width 15 height 33
click at [639, 298] on input "a. 9" at bounding box center [639, 294] width 1 height 8
radio input "true"
click at [684, 499] on button "Next" at bounding box center [639, 497] width 216 height 53
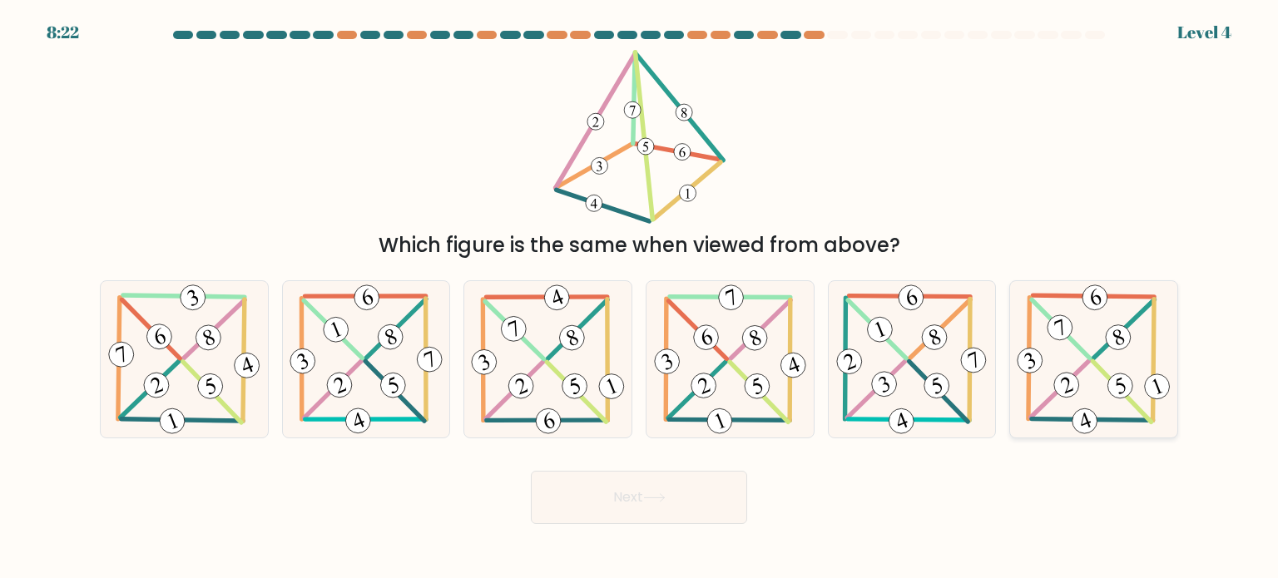
click at [1139, 350] on icon at bounding box center [1094, 359] width 161 height 156
click at [640, 298] on input "f." at bounding box center [639, 294] width 1 height 8
radio input "true"
drag, startPoint x: 682, startPoint y: 463, endPoint x: 686, endPoint y: 471, distance: 9.0
click at [686, 470] on div "Next" at bounding box center [639, 492] width 1099 height 66
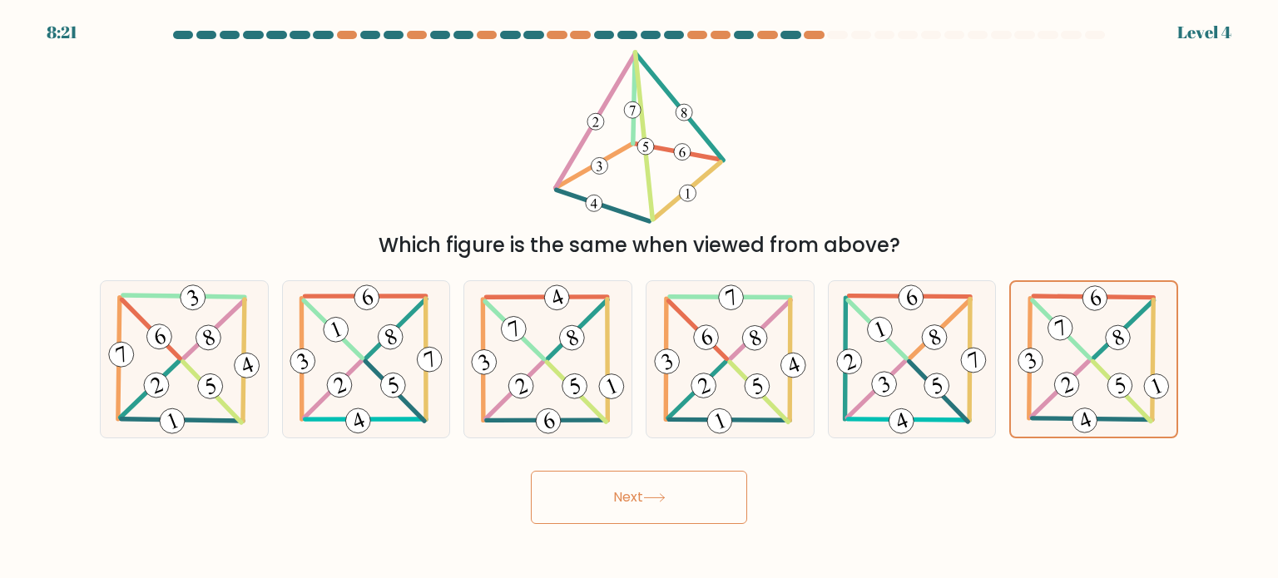
click at [687, 476] on button "Next" at bounding box center [639, 497] width 216 height 53
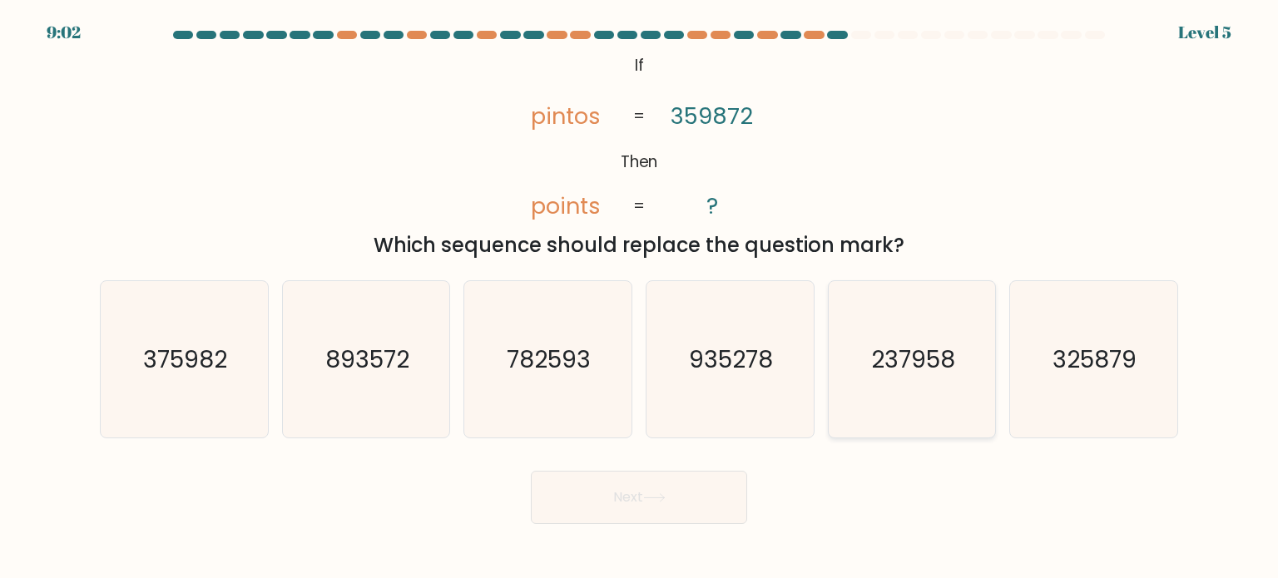
click at [894, 357] on text "237958" at bounding box center [913, 358] width 84 height 33
click at [640, 298] on input "e. 237958" at bounding box center [639, 294] width 1 height 8
radio input "true"
click at [667, 493] on button "Next" at bounding box center [639, 497] width 216 height 53
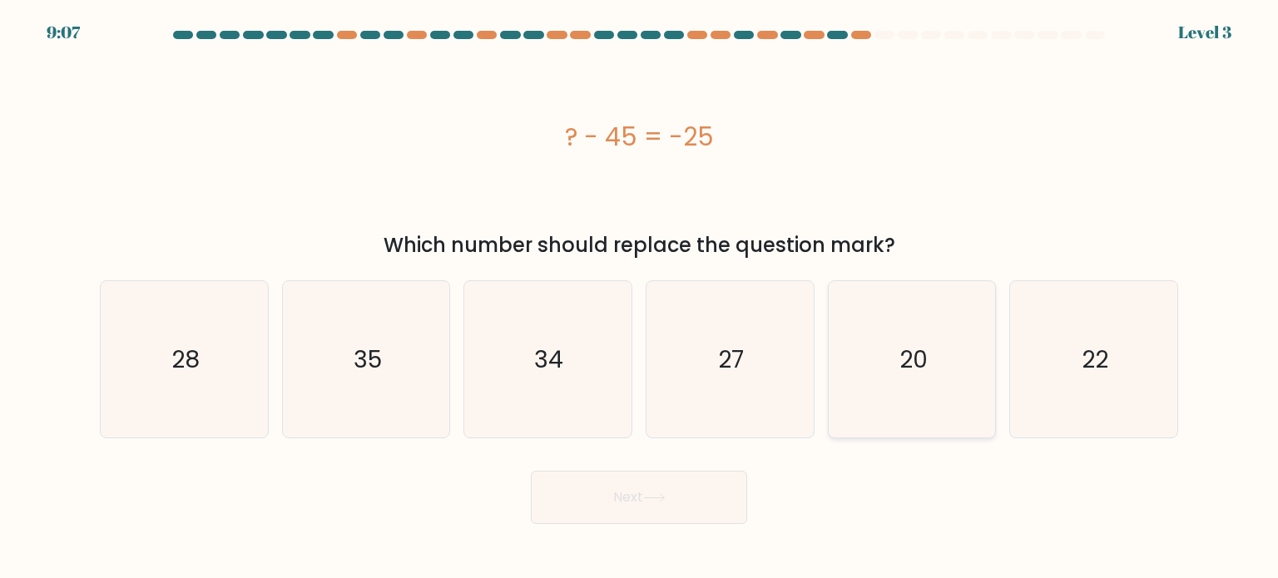
click at [882, 349] on icon "20" at bounding box center [912, 359] width 156 height 156
click at [640, 298] on input "e. 20" at bounding box center [639, 294] width 1 height 8
radio input "true"
click at [586, 509] on button "Next" at bounding box center [639, 497] width 216 height 53
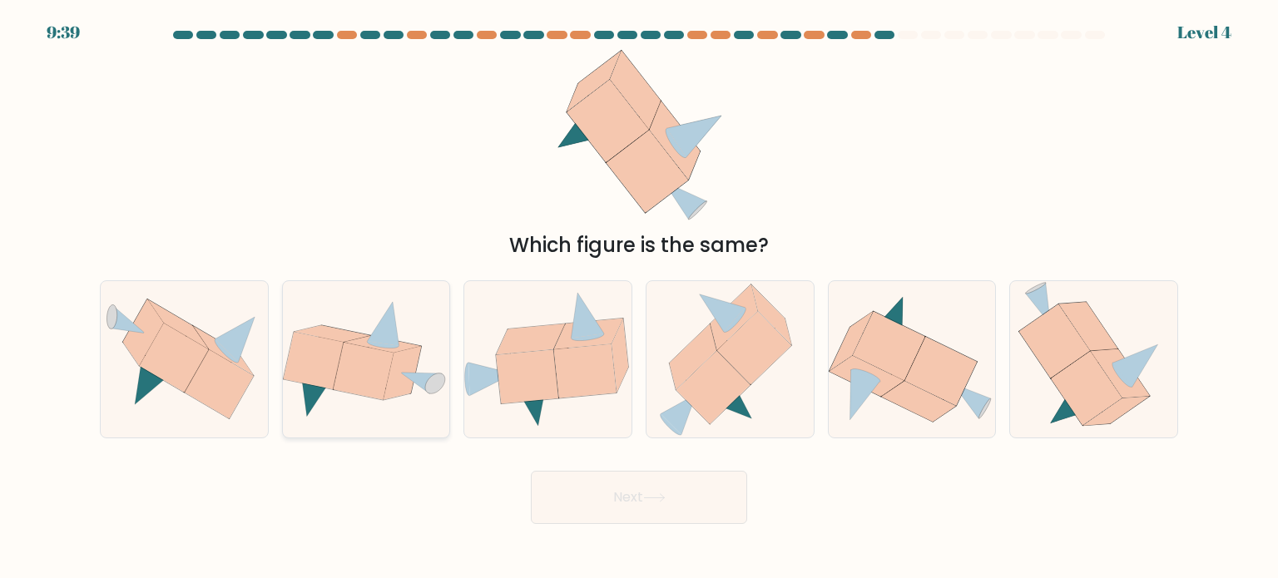
click at [355, 348] on icon at bounding box center [363, 371] width 60 height 57
click at [639, 298] on input "b." at bounding box center [639, 294] width 1 height 8
radio input "true"
click at [628, 502] on button "Next" at bounding box center [639, 497] width 216 height 53
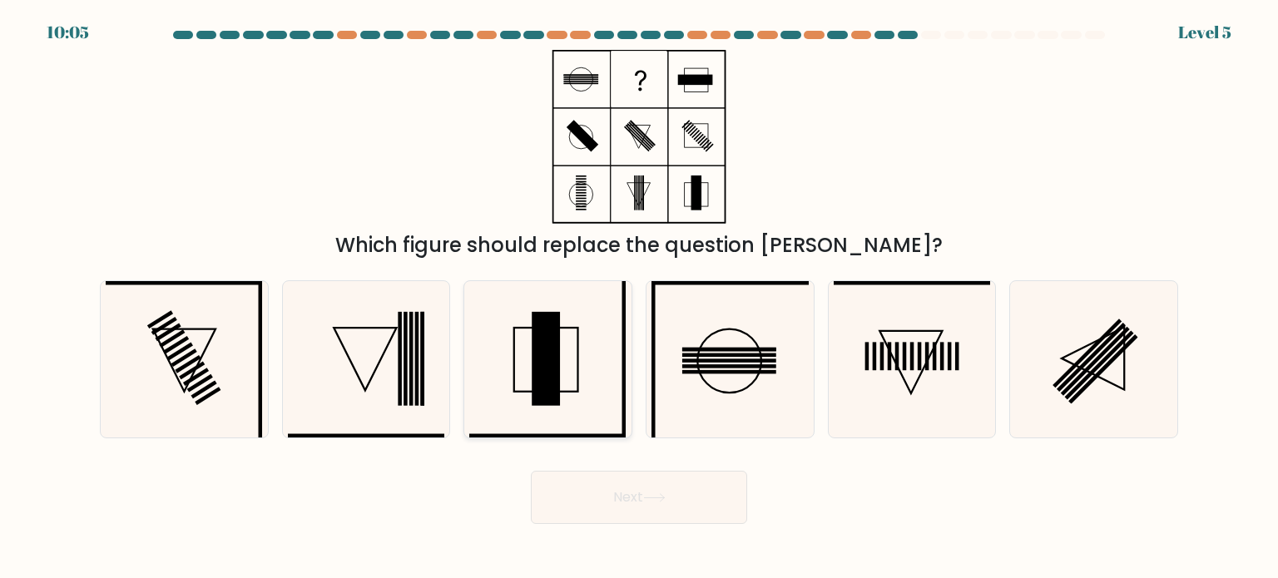
click at [554, 342] on rect at bounding box center [547, 358] width 28 height 94
click at [639, 298] on input "c." at bounding box center [639, 294] width 1 height 8
radio input "true"
click at [613, 496] on button "Next" at bounding box center [639, 497] width 216 height 53
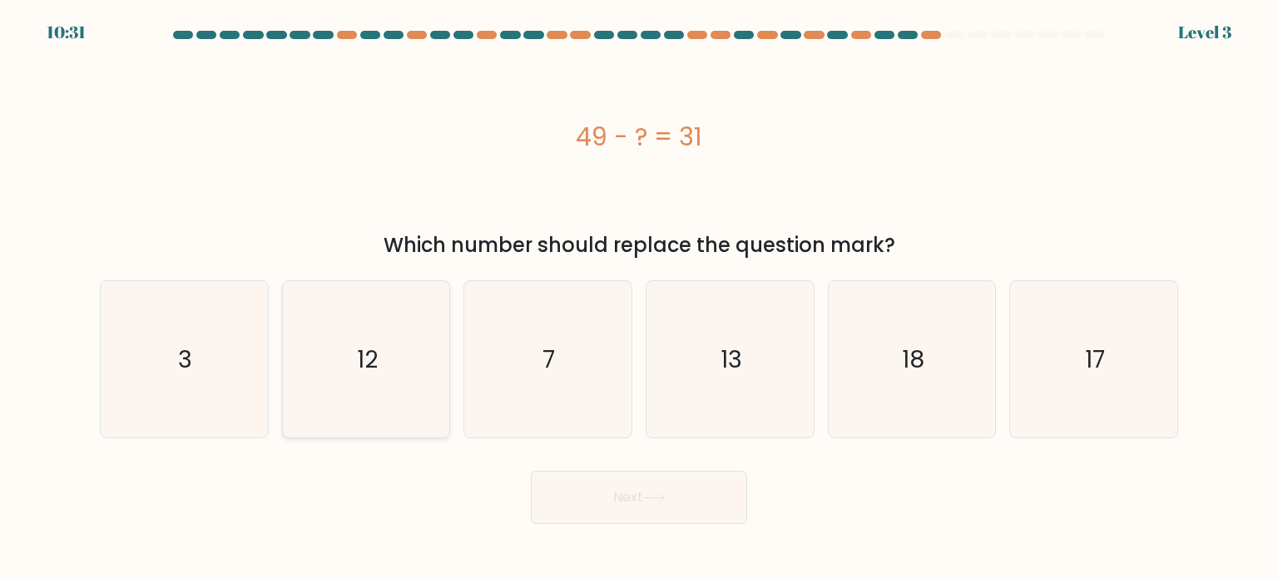
click at [391, 335] on icon "12" at bounding box center [366, 359] width 156 height 156
click at [639, 298] on input "b. 12" at bounding box center [639, 294] width 1 height 8
radio input "true"
click at [686, 515] on button "Next" at bounding box center [639, 497] width 216 height 53
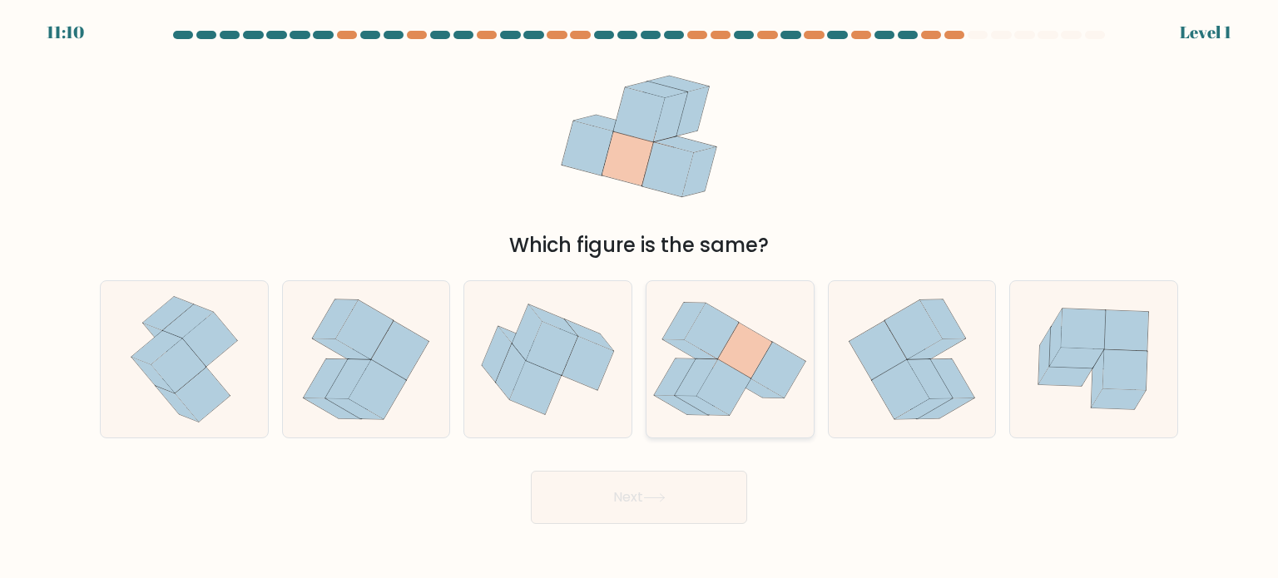
click at [678, 345] on icon at bounding box center [690, 349] width 54 height 19
click at [640, 298] on input "d." at bounding box center [639, 294] width 1 height 8
radio input "true"
click at [726, 505] on button "Next" at bounding box center [639, 497] width 216 height 53
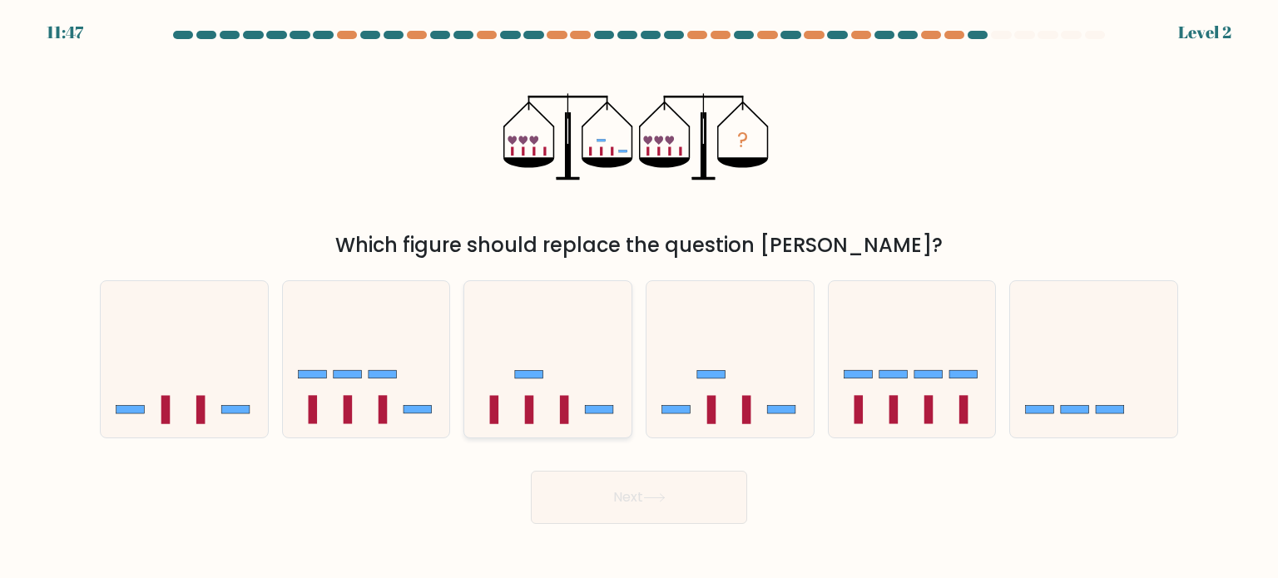
click at [543, 398] on icon at bounding box center [547, 359] width 167 height 138
click at [639, 298] on input "c." at bounding box center [639, 294] width 1 height 8
radio input "true"
click at [649, 496] on icon at bounding box center [654, 498] width 22 height 9
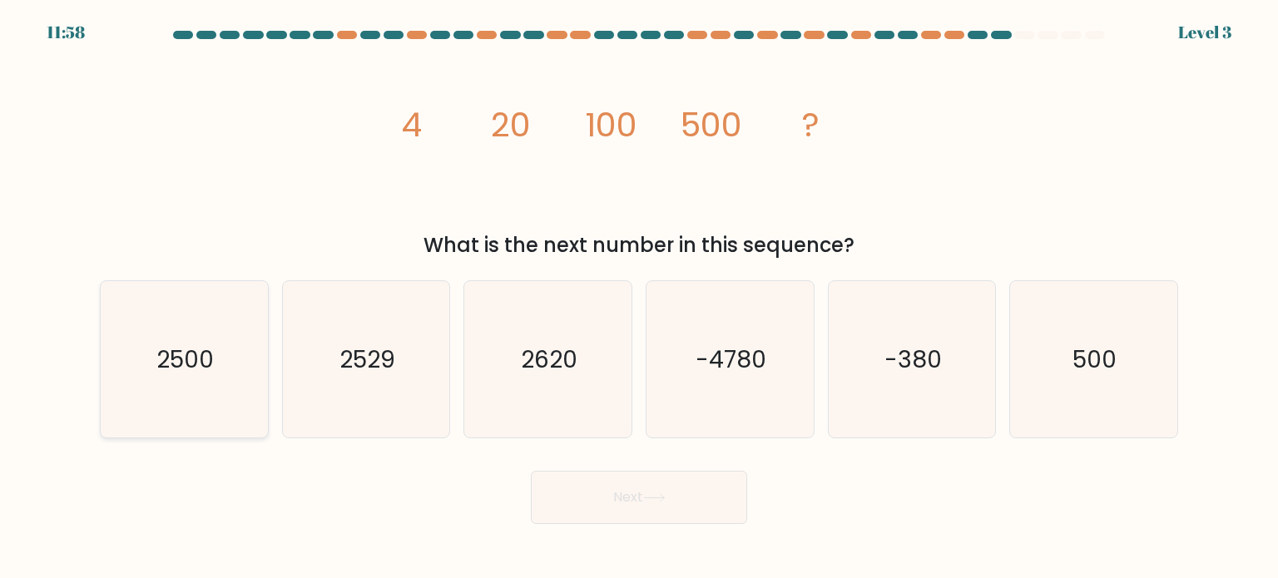
click at [200, 342] on icon "2500" at bounding box center [184, 359] width 156 height 156
click at [639, 298] on input "a. 2500" at bounding box center [639, 294] width 1 height 8
radio input "true"
click at [582, 509] on button "Next" at bounding box center [639, 497] width 216 height 53
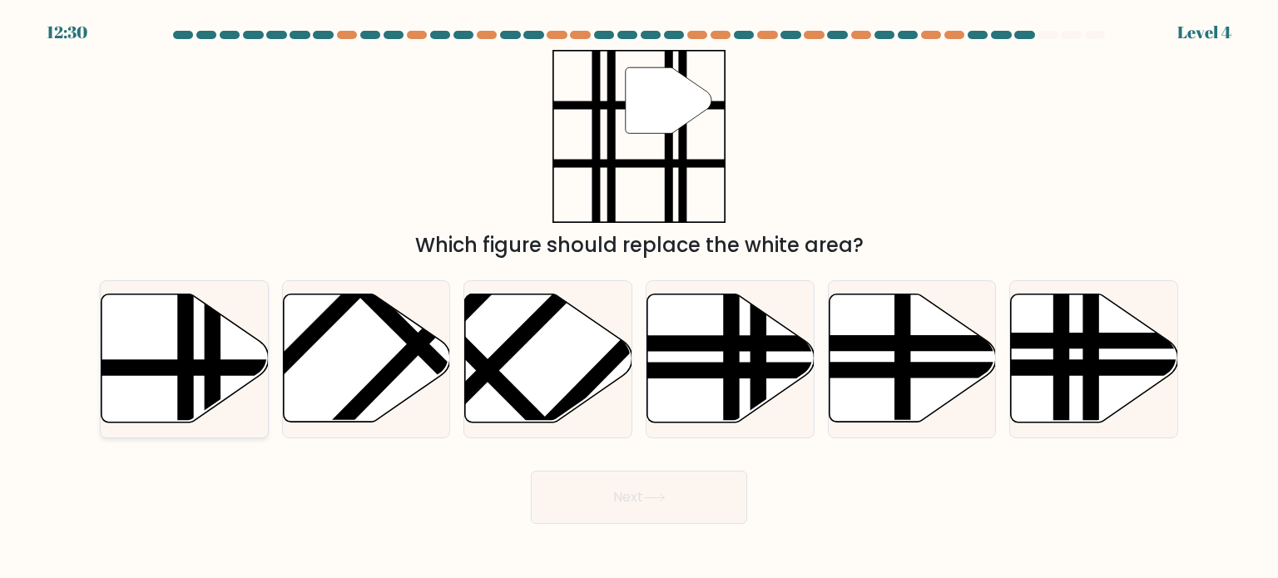
click at [212, 356] on line at bounding box center [212, 429] width 0 height 337
click at [639, 298] on input "a." at bounding box center [639, 294] width 1 height 8
radio input "true"
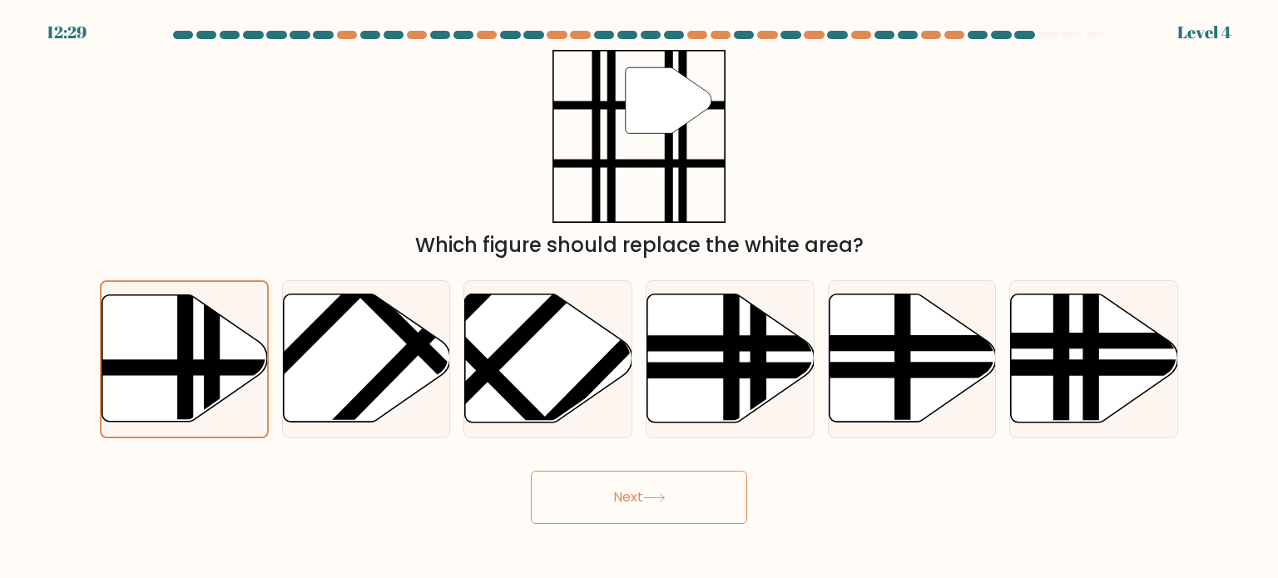
click at [642, 510] on button "Next" at bounding box center [639, 497] width 216 height 53
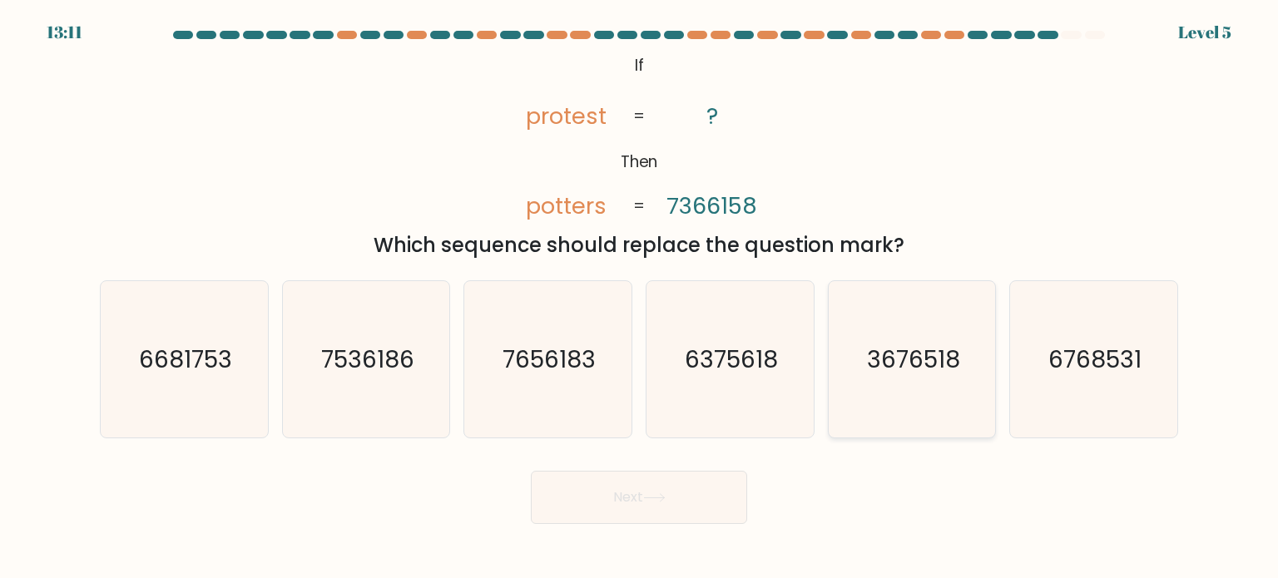
click at [872, 350] on text "3676518" at bounding box center [913, 358] width 93 height 33
click at [640, 298] on input "e. 3676518" at bounding box center [639, 294] width 1 height 8
radio input "true"
click at [690, 465] on div "Next" at bounding box center [639, 492] width 1099 height 66
click at [689, 475] on button "Next" at bounding box center [639, 497] width 216 height 53
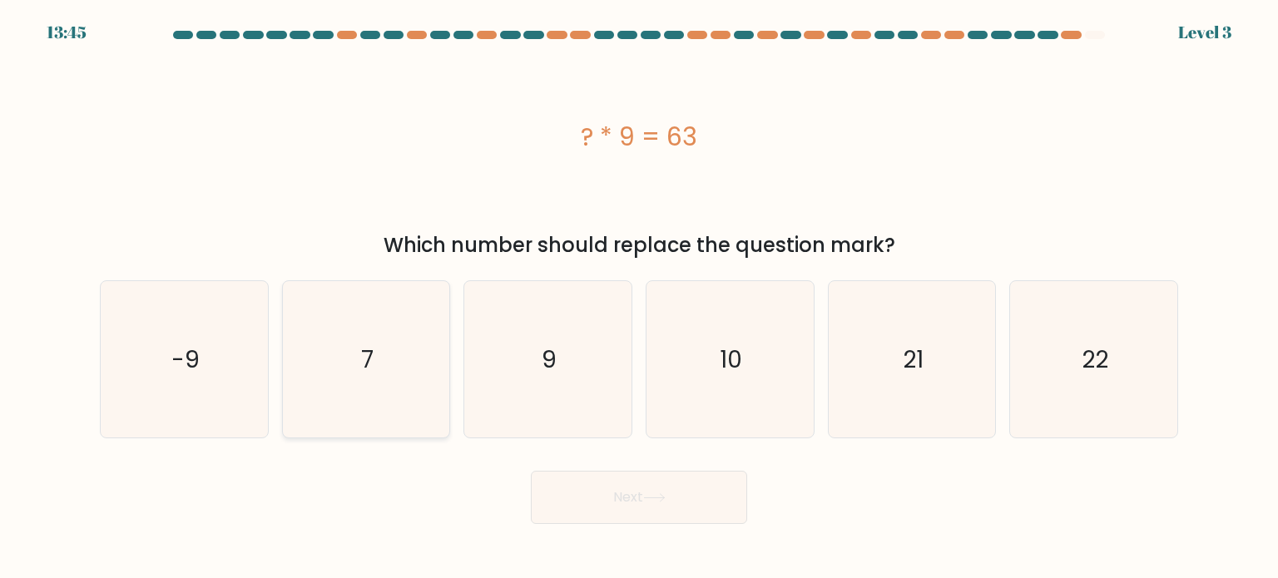
click at [374, 335] on icon "7" at bounding box center [366, 359] width 156 height 156
click at [639, 298] on input "b. 7" at bounding box center [639, 294] width 1 height 8
radio input "true"
click at [636, 484] on button "Next" at bounding box center [639, 497] width 216 height 53
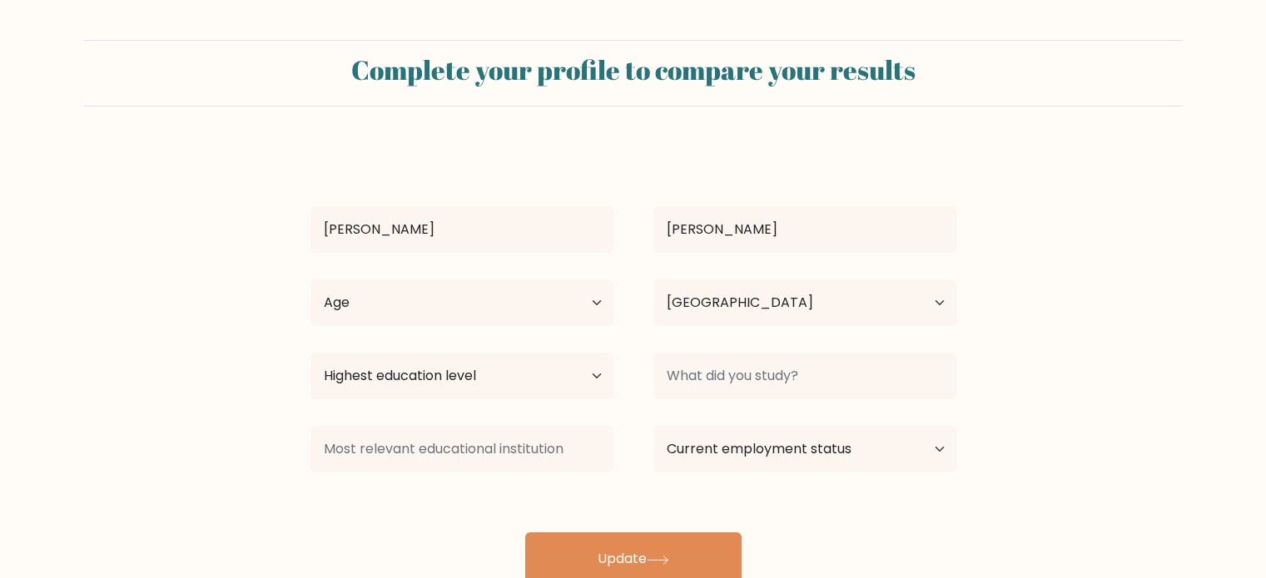
select select "PH"
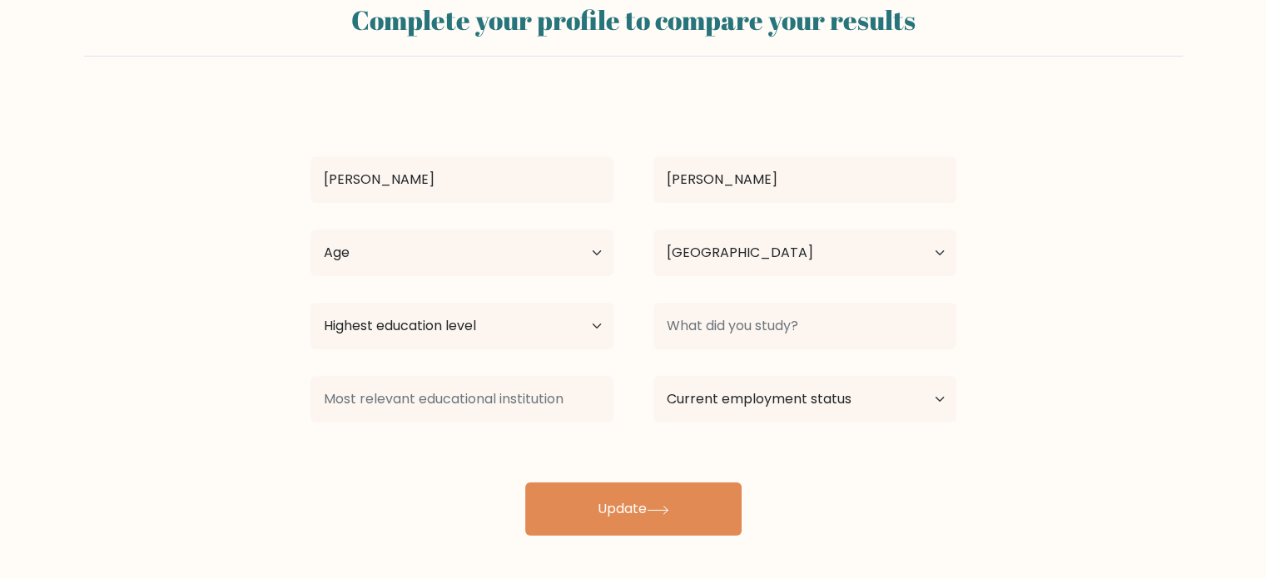
scroll to position [52, 0]
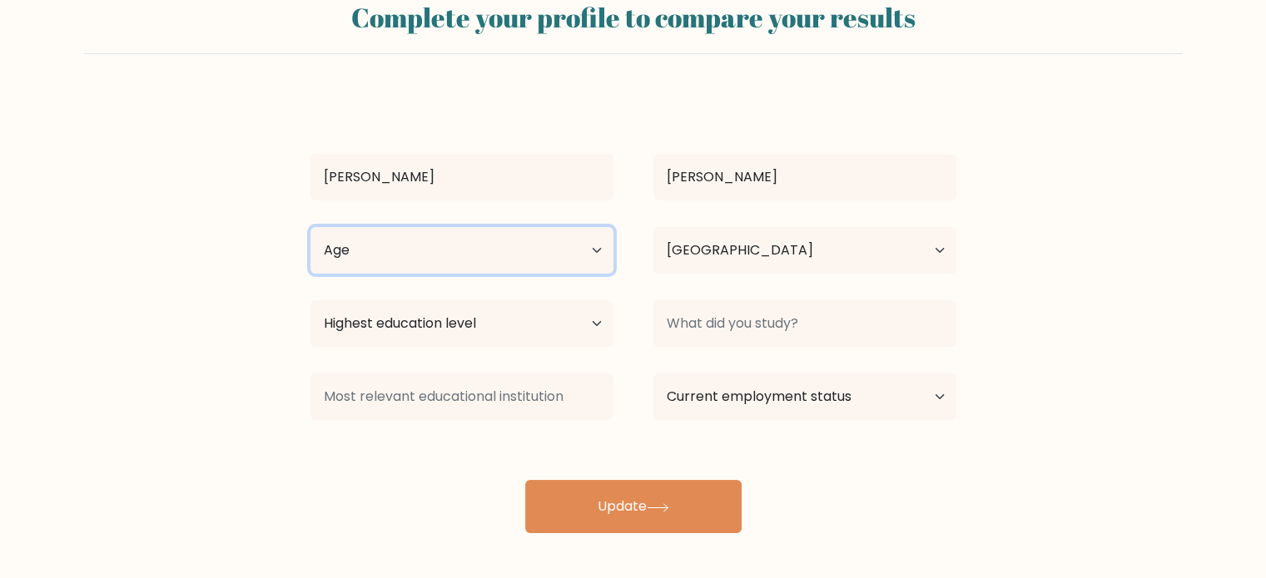
click at [480, 241] on select "Age Under 18 years old 18-24 years old 25-34 years old 35-44 years old 45-54 ye…" at bounding box center [461, 250] width 303 height 47
select select "25_34"
click at [310, 227] on select "Age Under 18 years old 18-24 years old 25-34 years old 35-44 years old 45-54 ye…" at bounding box center [461, 250] width 303 height 47
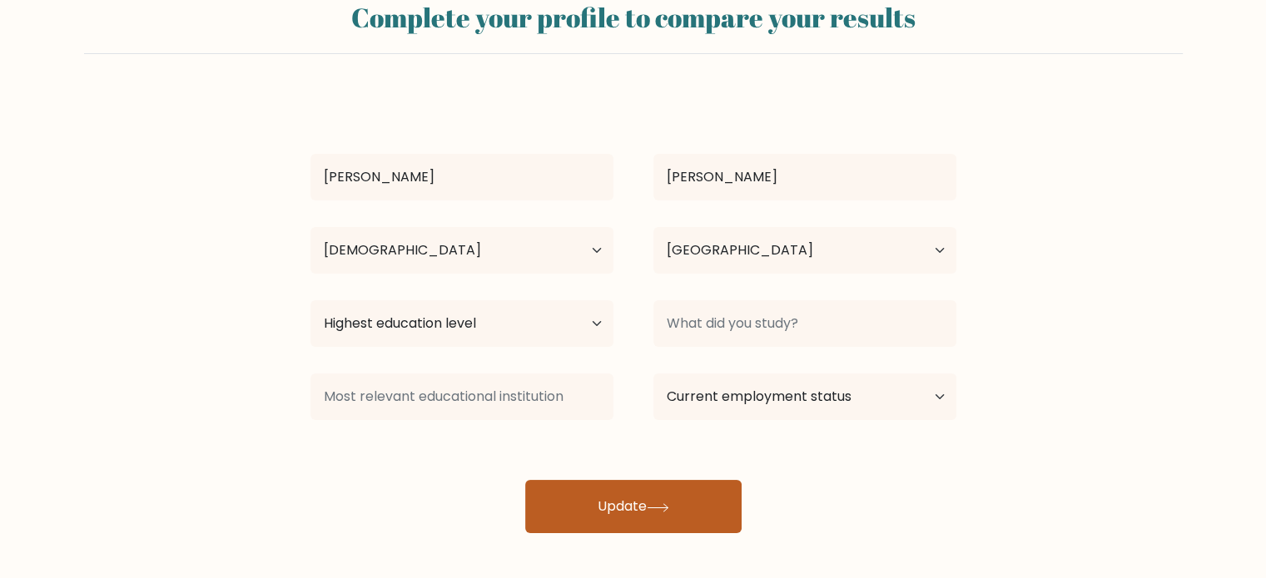
click at [653, 504] on icon at bounding box center [658, 508] width 22 height 9
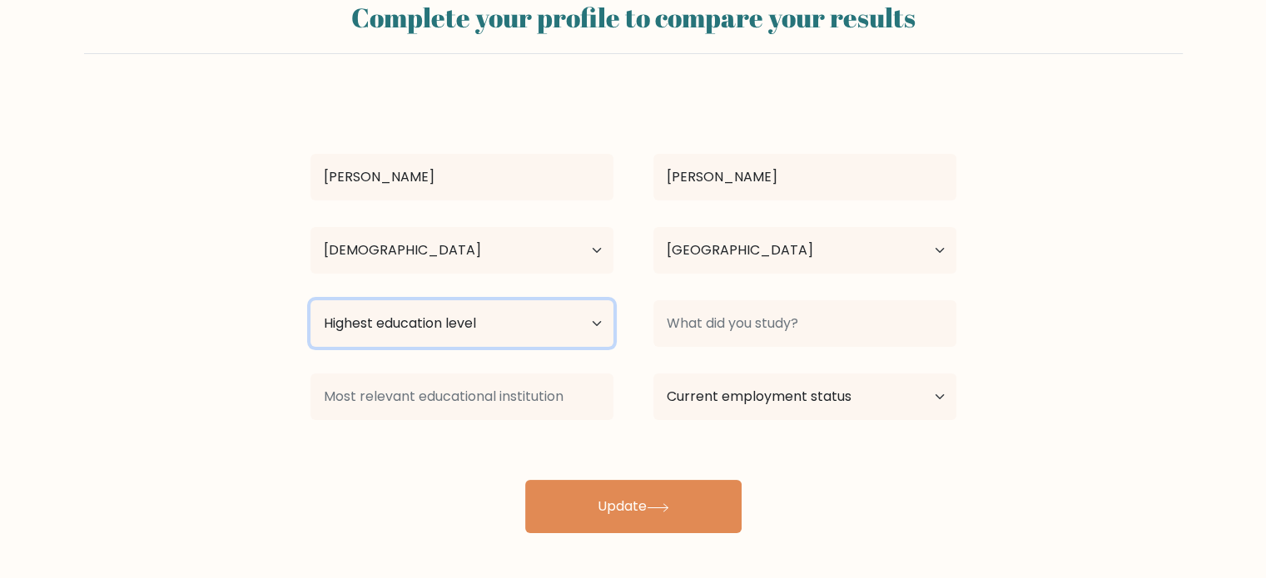
drag, startPoint x: 474, startPoint y: 327, endPoint x: 483, endPoint y: 342, distance: 17.1
click at [474, 327] on select "Highest education level No schooling Primary Lower Secondary Upper Secondary Oc…" at bounding box center [461, 323] width 303 height 47
click at [310, 300] on select "Highest education level No schooling Primary Lower Secondary Upper Secondary Oc…" at bounding box center [461, 323] width 303 height 47
click at [540, 329] on select "Highest education level No schooling Primary Lower Secondary Upper Secondary Oc…" at bounding box center [461, 323] width 303 height 47
select select "occupation_specific"
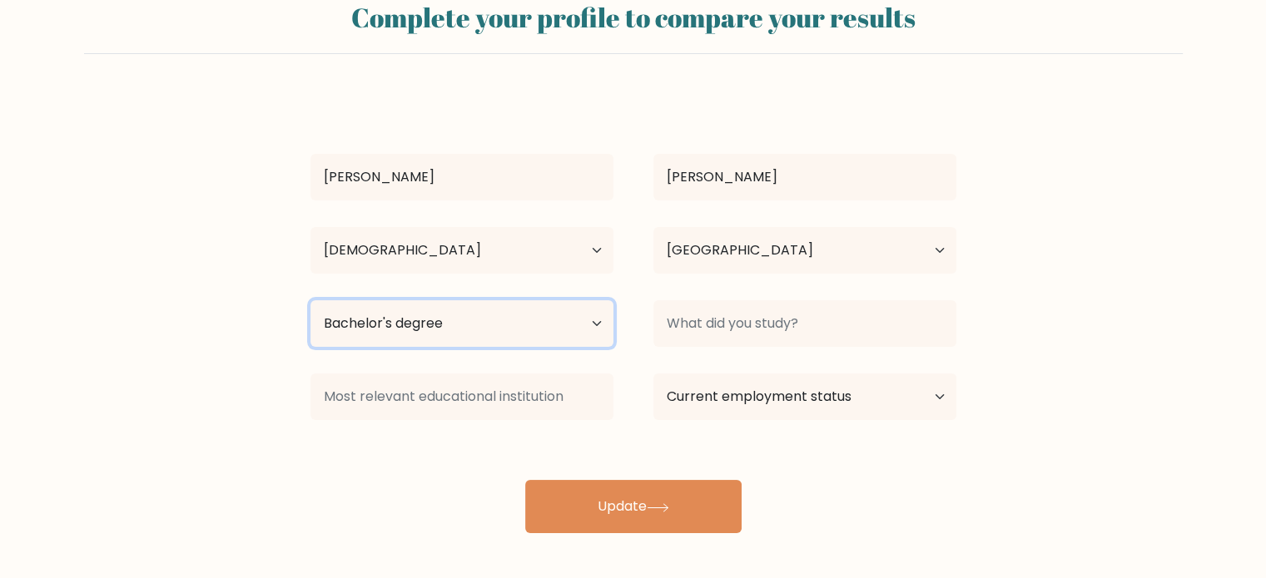
click at [310, 300] on select "Highest education level No schooling Primary Lower Secondary Upper Secondary Oc…" at bounding box center [461, 323] width 303 height 47
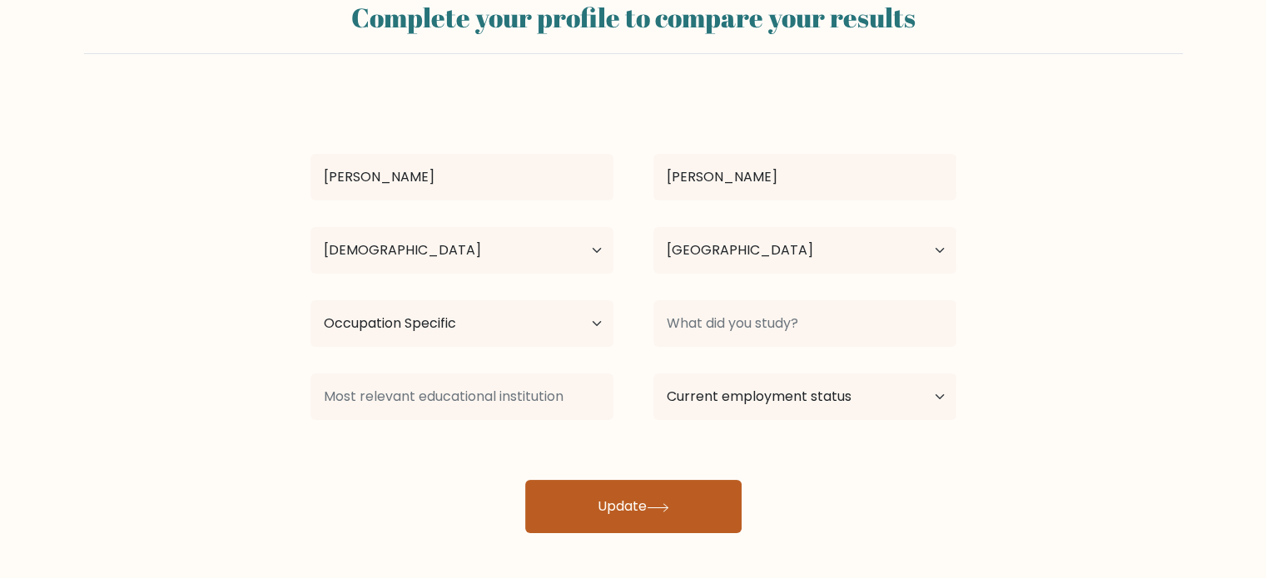
click at [636, 512] on button "Update" at bounding box center [633, 506] width 216 height 53
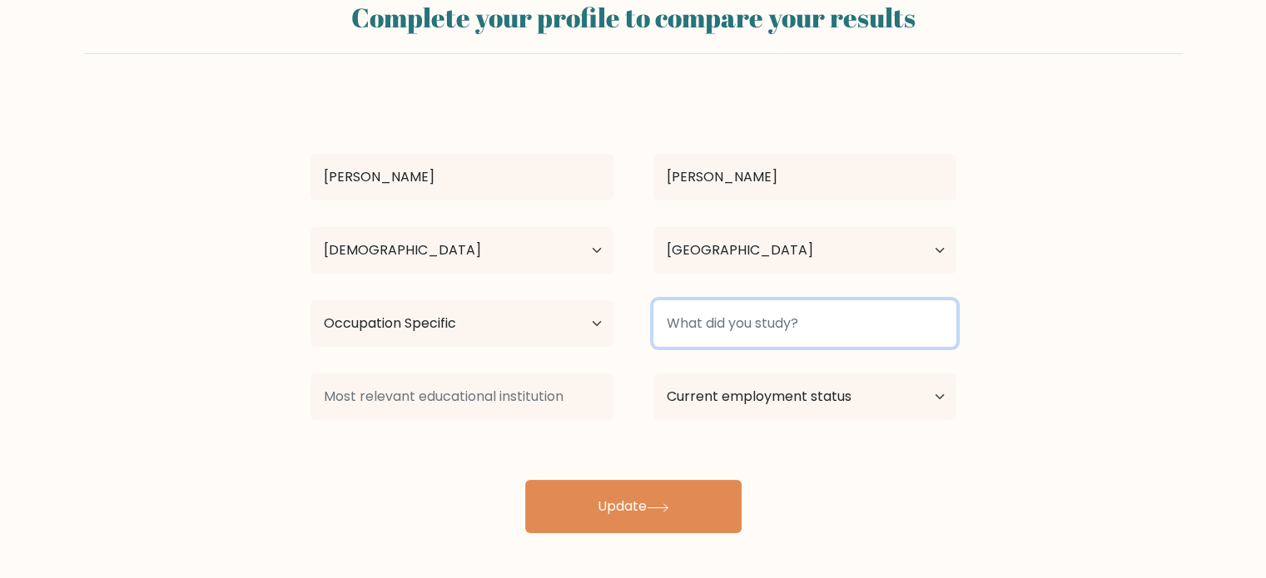
click at [739, 328] on input at bounding box center [804, 323] width 303 height 47
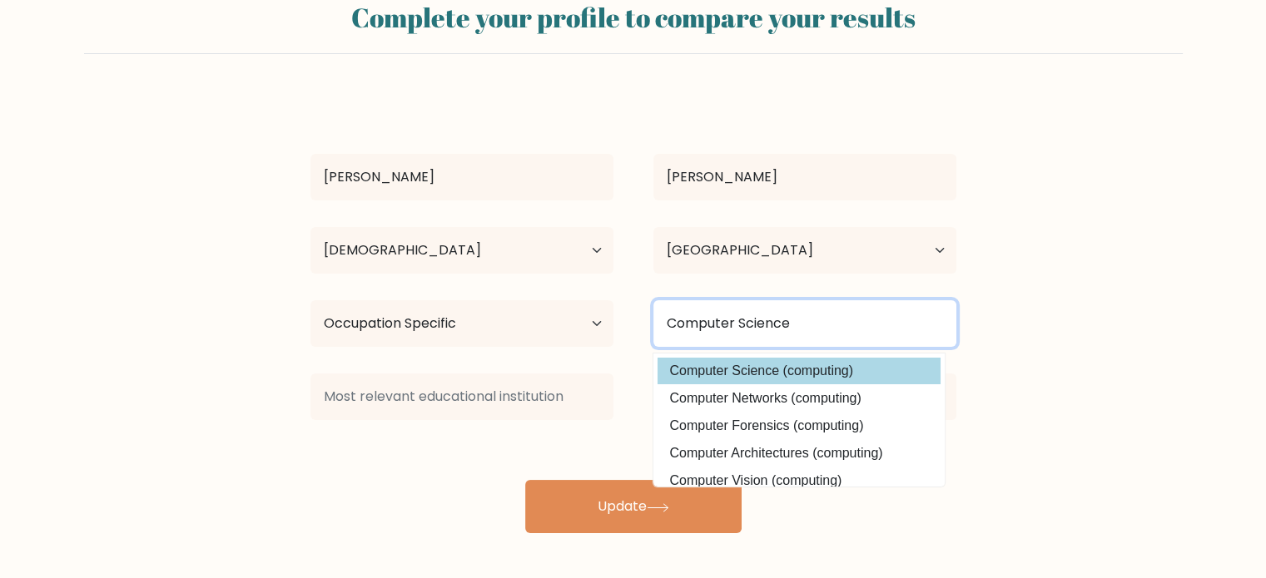
type input "Computer Science"
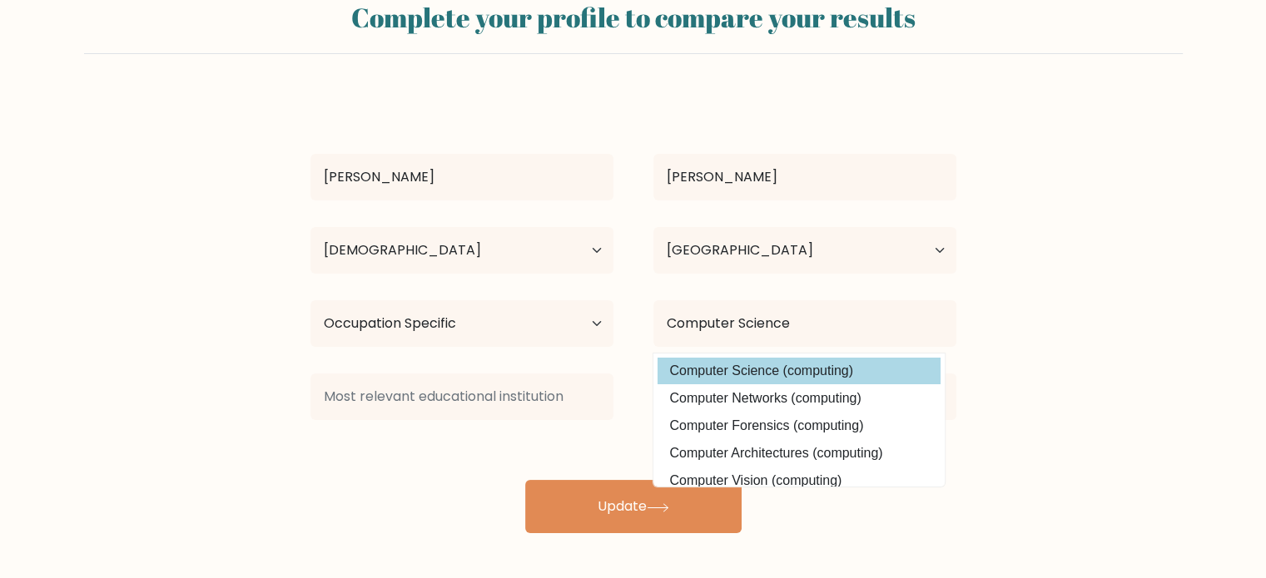
click at [795, 369] on option "Computer Science (computing)" at bounding box center [799, 371] width 283 height 27
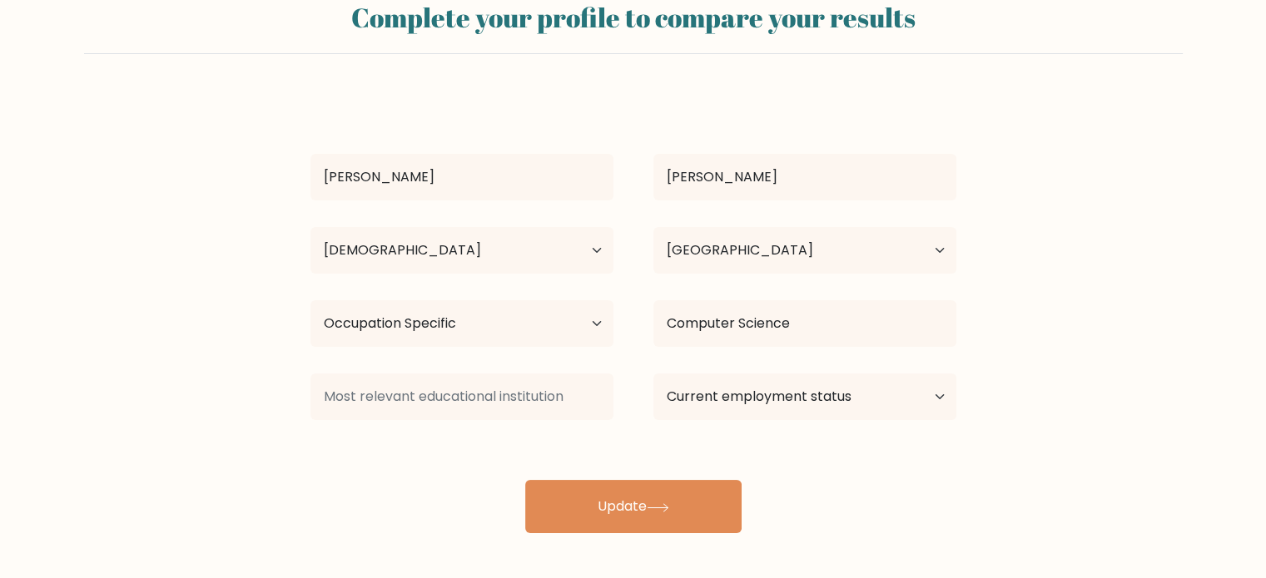
click at [591, 479] on div "Vincent Villafranca Age Under 18 years old 18-24 years old 25-34 years old 35-4…" at bounding box center [633, 313] width 666 height 439
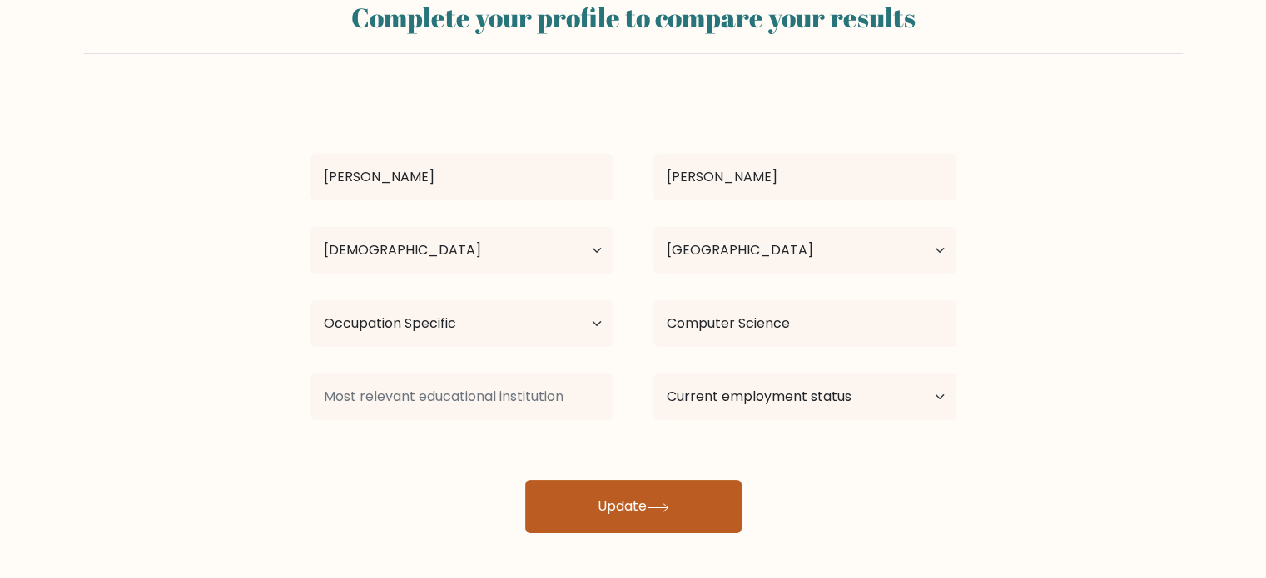
click at [605, 505] on button "Update" at bounding box center [633, 506] width 216 height 53
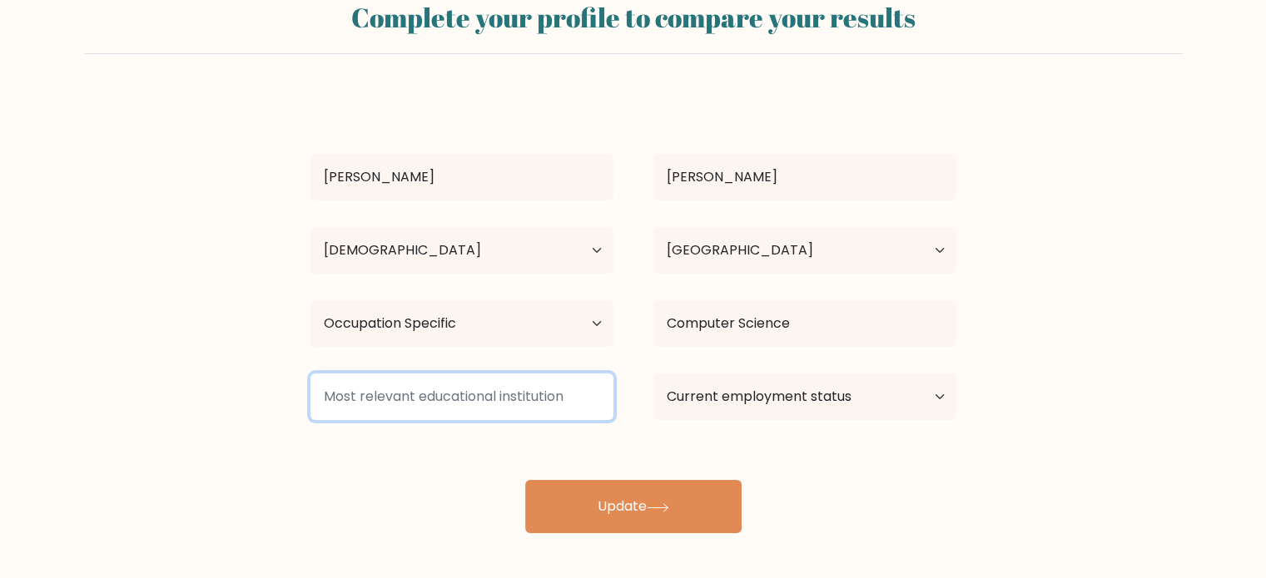
click at [485, 394] on input at bounding box center [461, 397] width 303 height 47
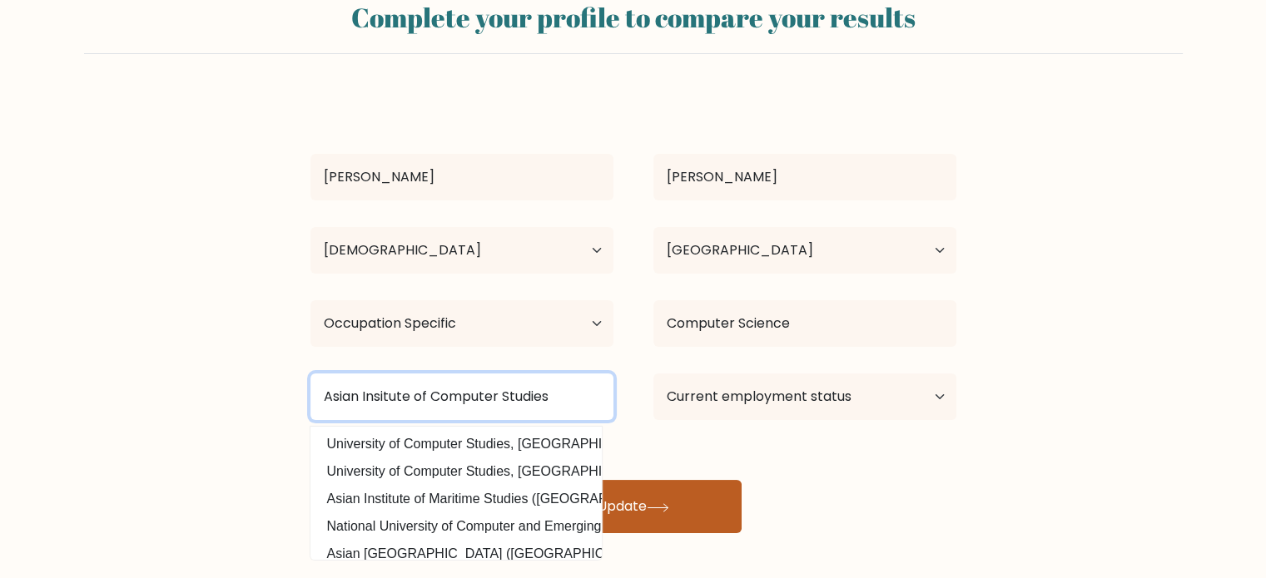
type input "Asian Insitute of Computer Studies"
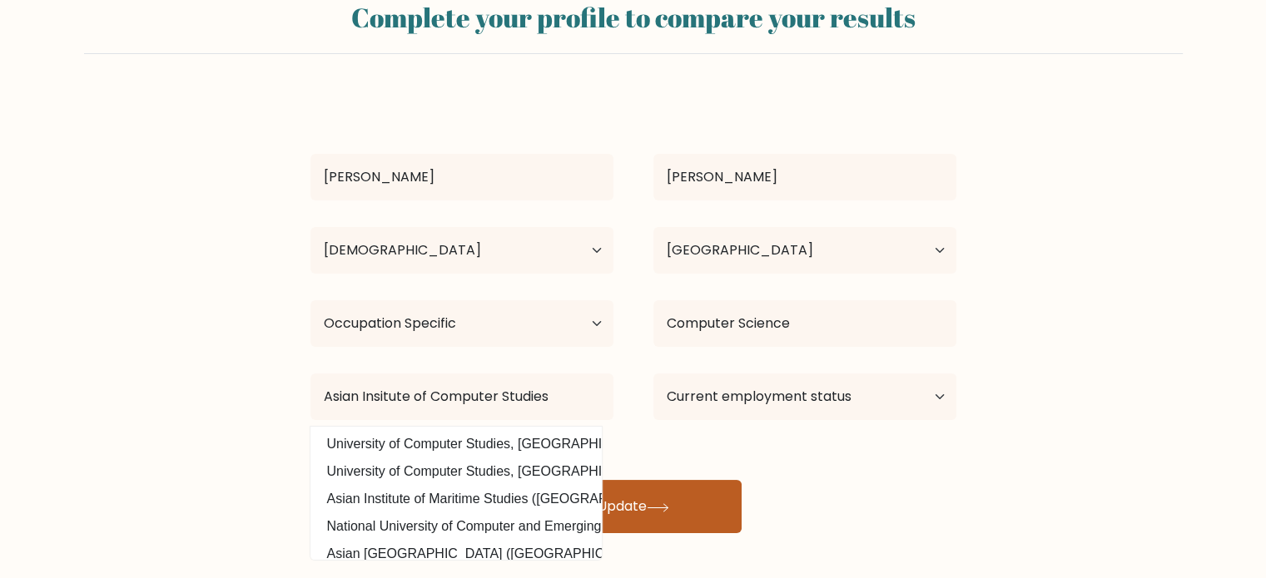
click at [679, 494] on button "Update" at bounding box center [633, 506] width 216 height 53
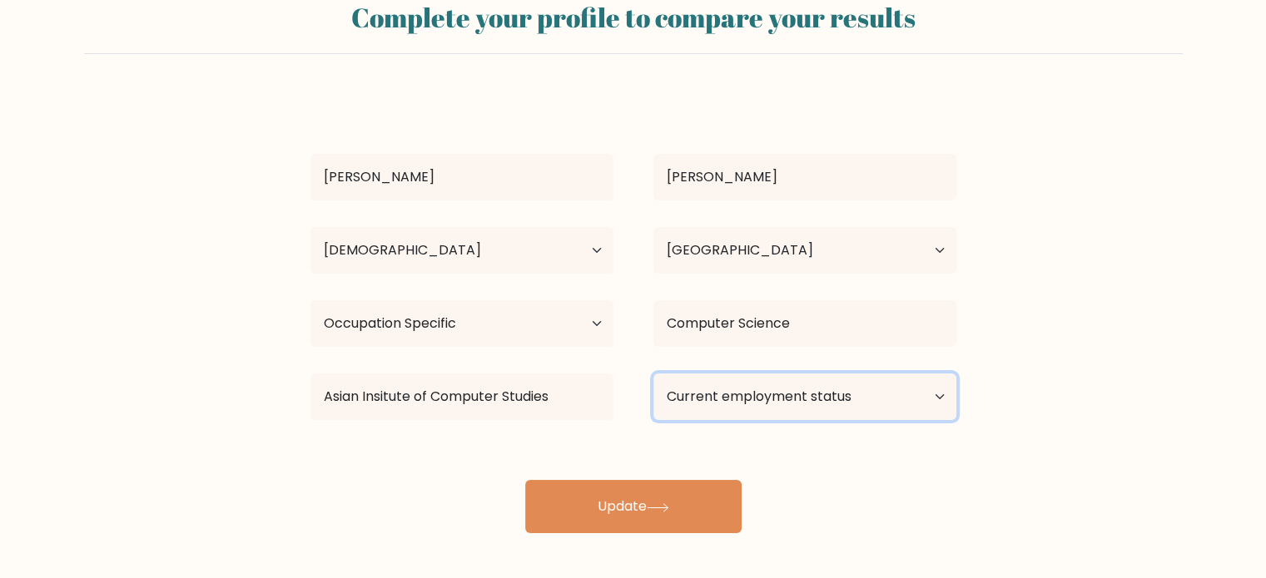
click at [749, 399] on select "Current employment status Employed Student Retired Other / prefer not to answer" at bounding box center [804, 397] width 303 height 47
select select "other"
click at [653, 374] on select "Current employment status Employed Student Retired Other / prefer not to answer" at bounding box center [804, 397] width 303 height 47
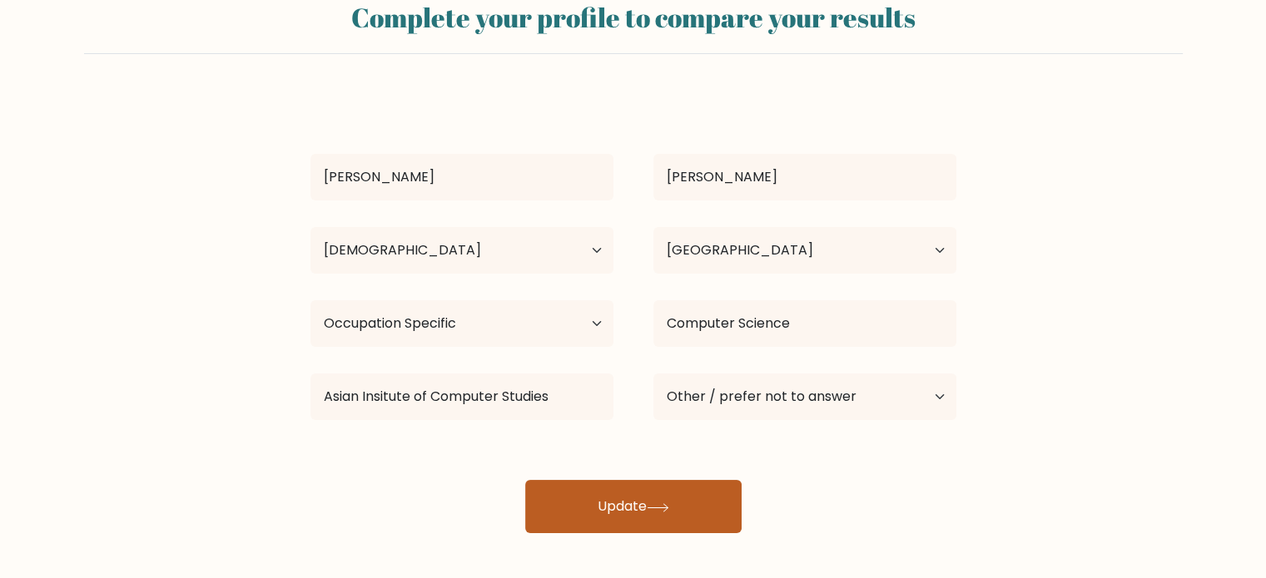
click at [614, 514] on button "Update" at bounding box center [633, 506] width 216 height 53
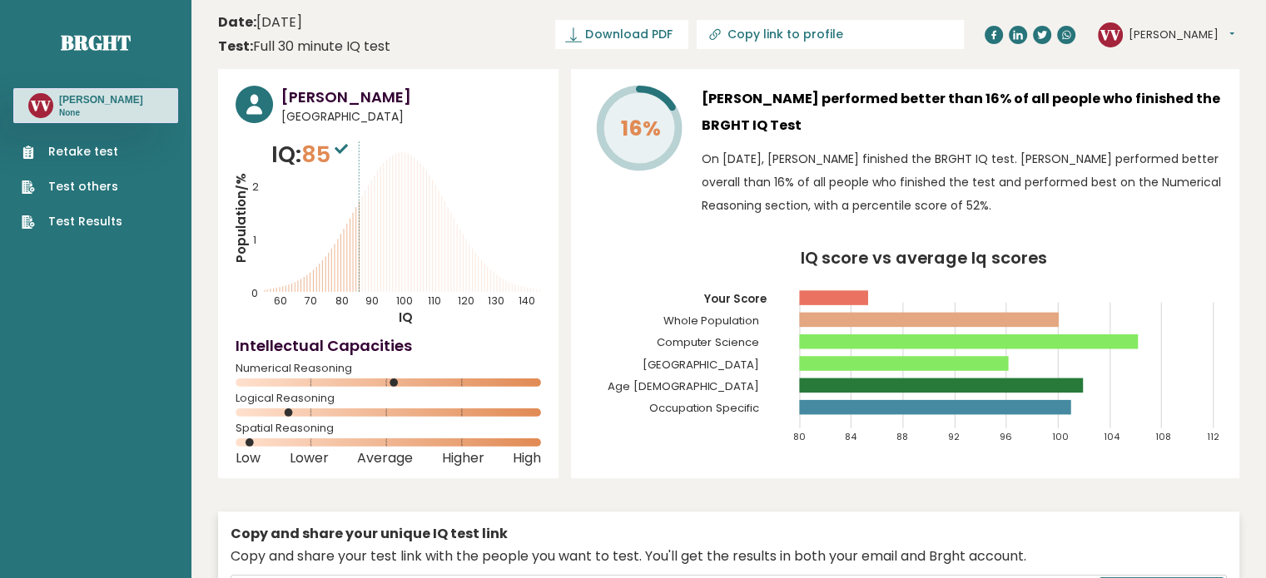
click at [1149, 41] on button "[PERSON_NAME]" at bounding box center [1182, 35] width 106 height 17
click at [1165, 76] on link "Profile" at bounding box center [1171, 83] width 85 height 23
